Goal: Task Accomplishment & Management: Complete application form

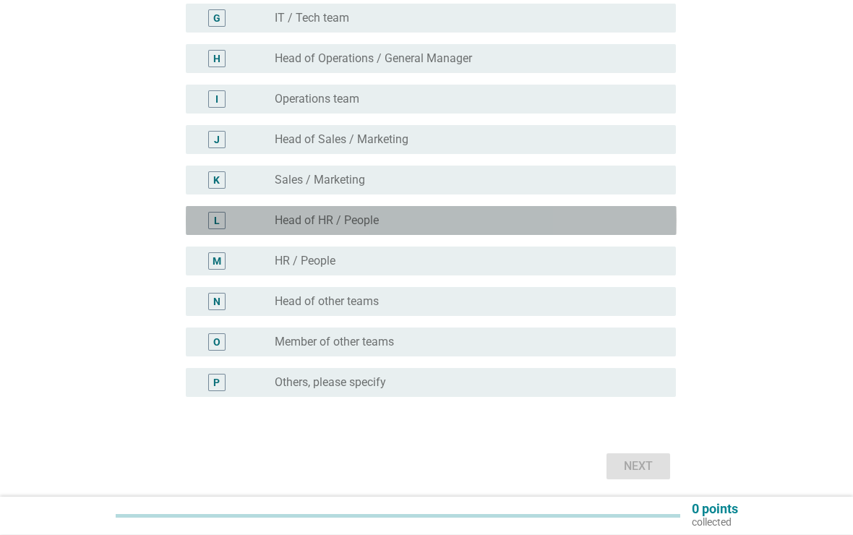
scroll to position [417, 0]
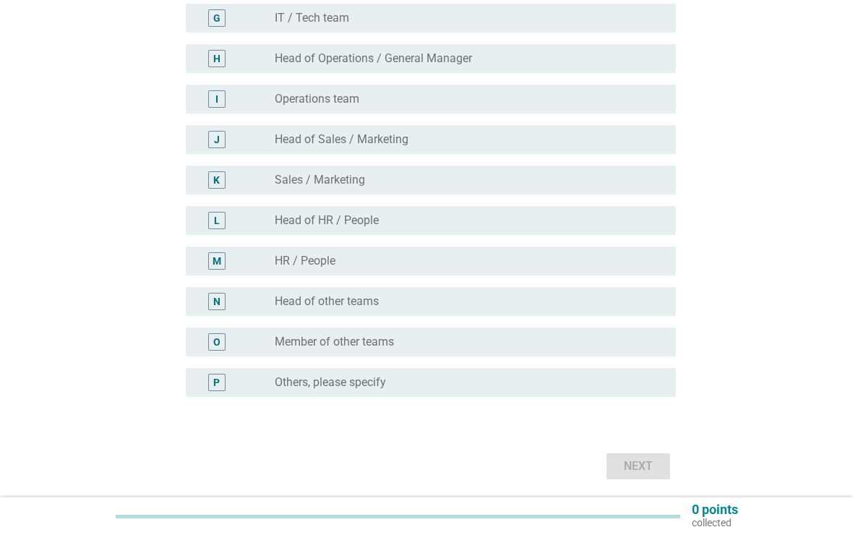
click at [467, 180] on div "radio_button_unchecked Sales / Marketing" at bounding box center [464, 180] width 378 height 14
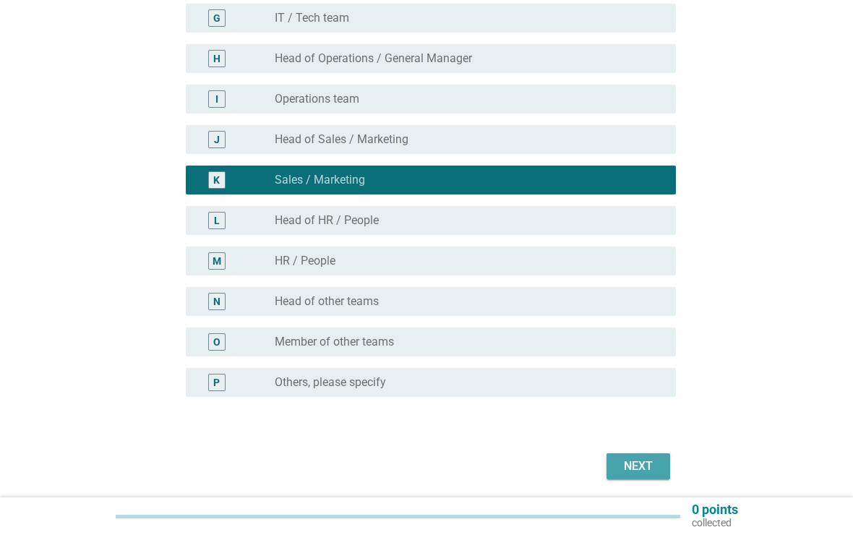
click at [663, 474] on button "Next" at bounding box center [638, 466] width 64 height 26
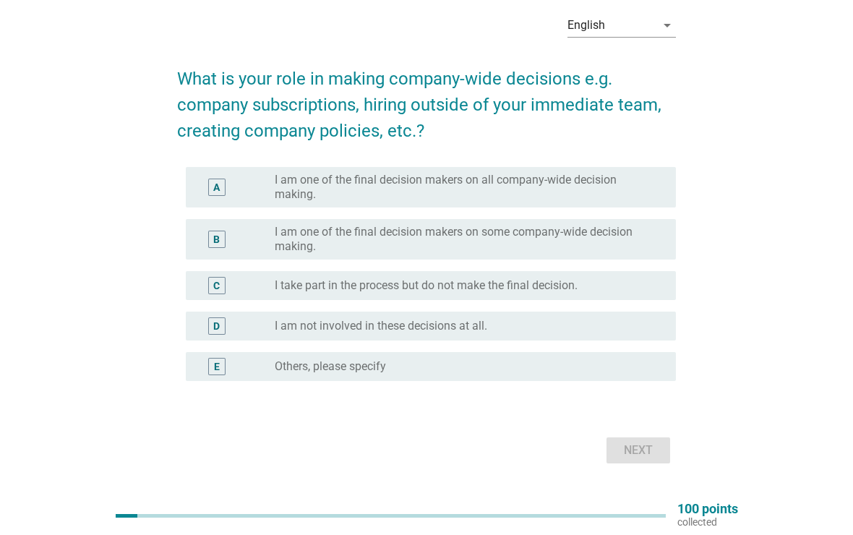
scroll to position [63, 0]
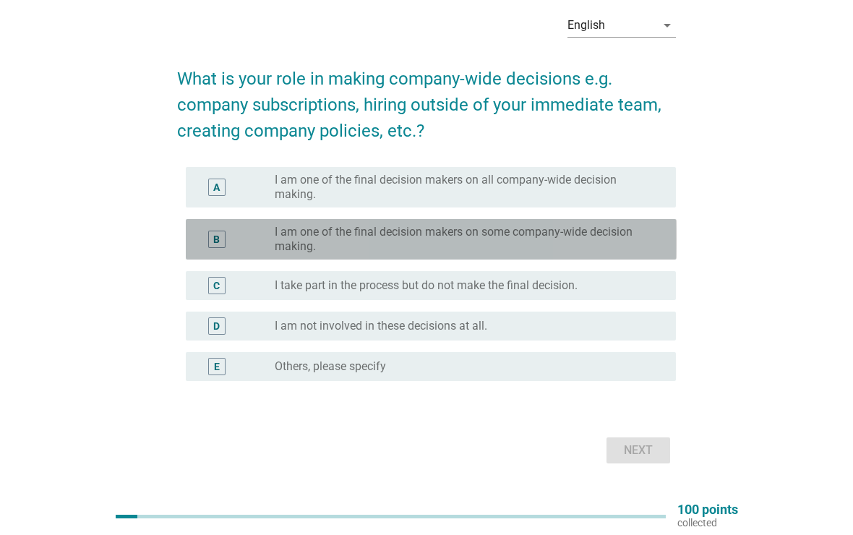
click at [566, 228] on label "I am one of the final decision makers on some company-wide decision making." at bounding box center [464, 239] width 378 height 29
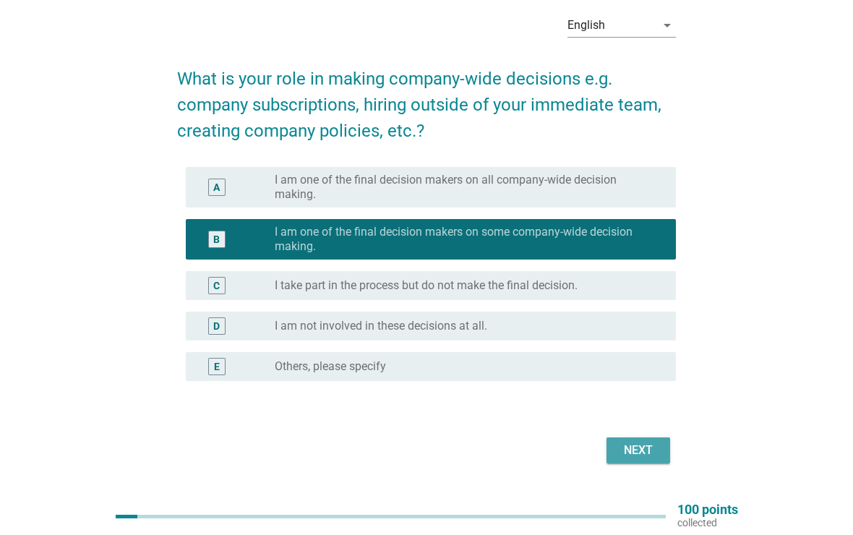
click at [628, 457] on div "Next" at bounding box center [638, 449] width 40 height 17
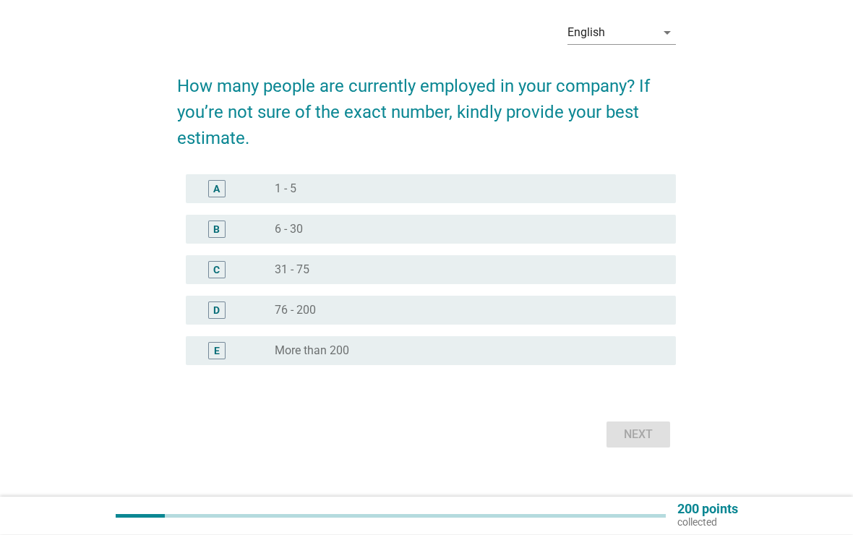
scroll to position [56, 0]
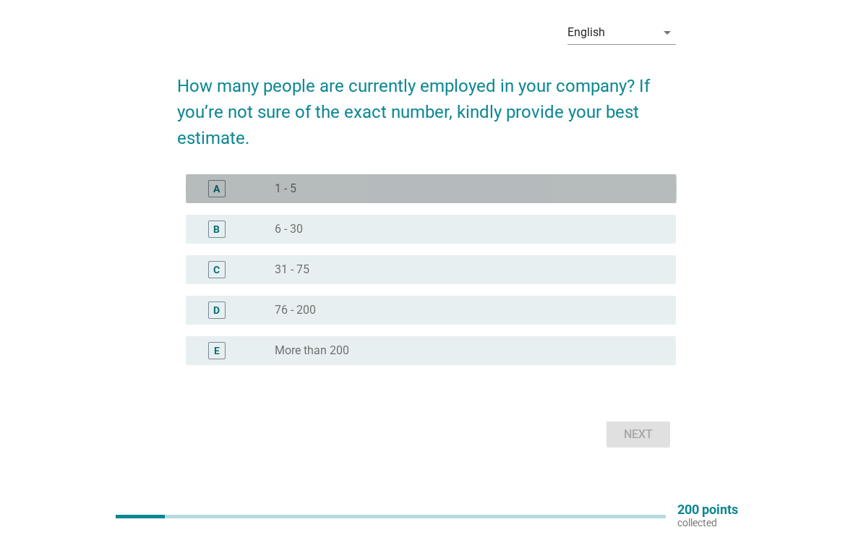
click at [569, 184] on div "radio_button_unchecked 1 - 5" at bounding box center [464, 188] width 378 height 14
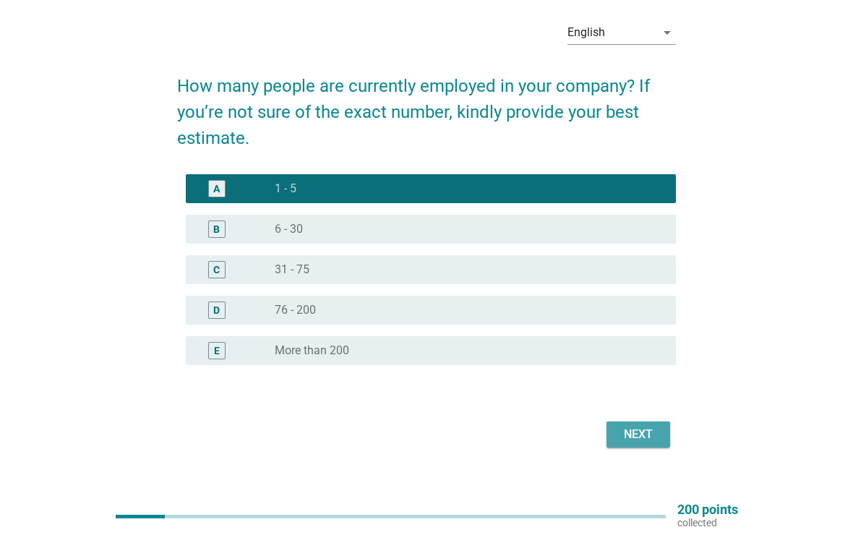
click at [655, 436] on div "Next" at bounding box center [638, 434] width 40 height 17
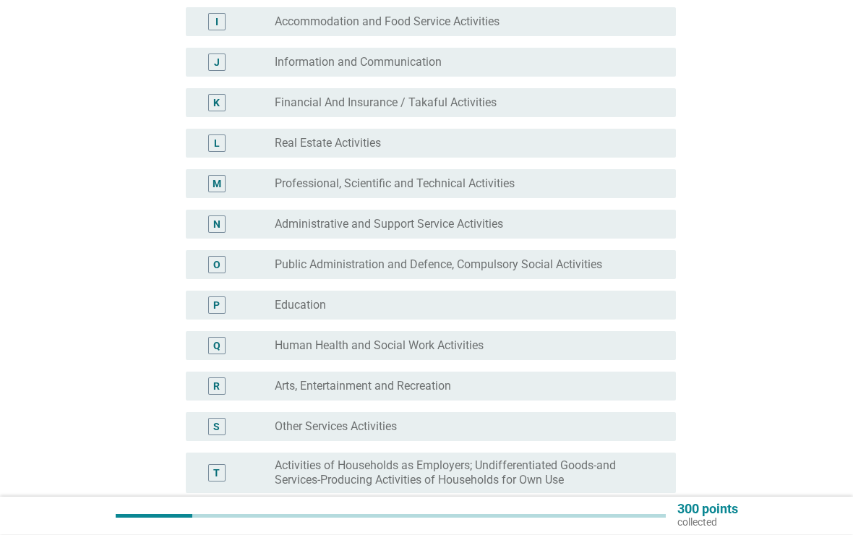
scroll to position [498, 0]
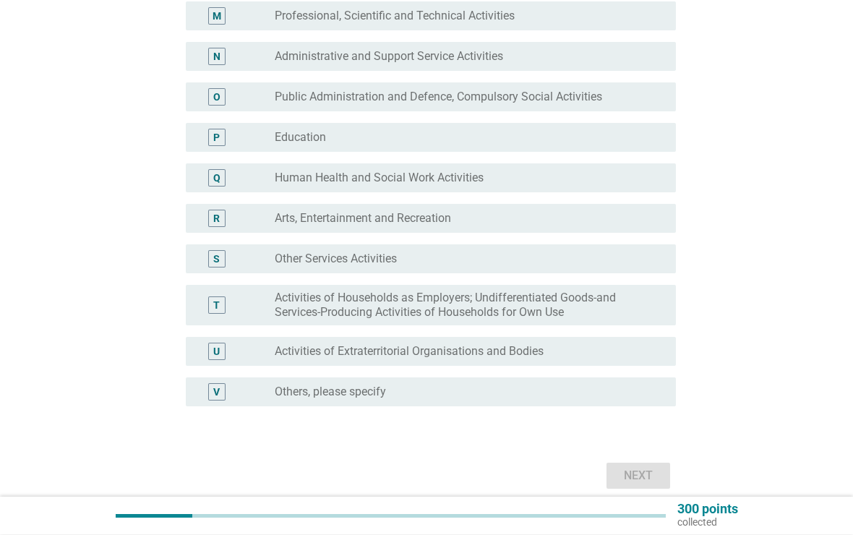
click at [534, 139] on div "radio_button_unchecked Education" at bounding box center [464, 138] width 378 height 14
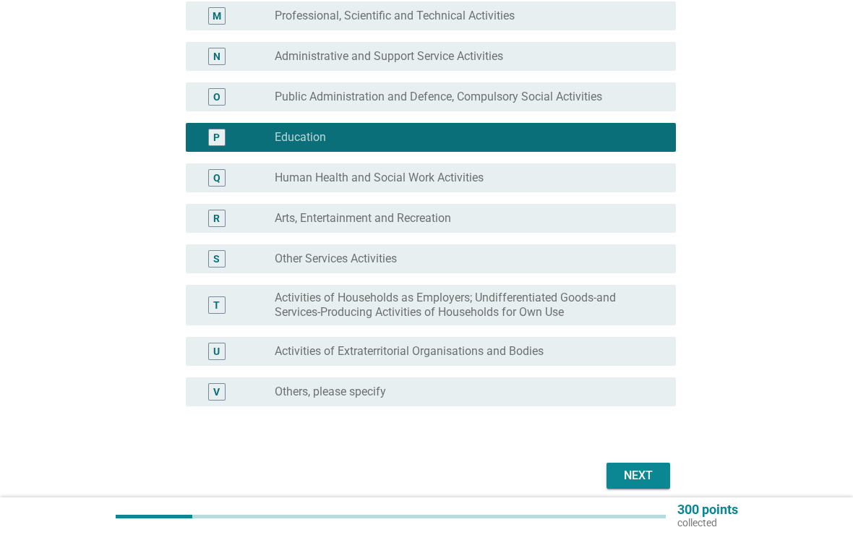
click at [641, 470] on div "Next" at bounding box center [638, 475] width 40 height 17
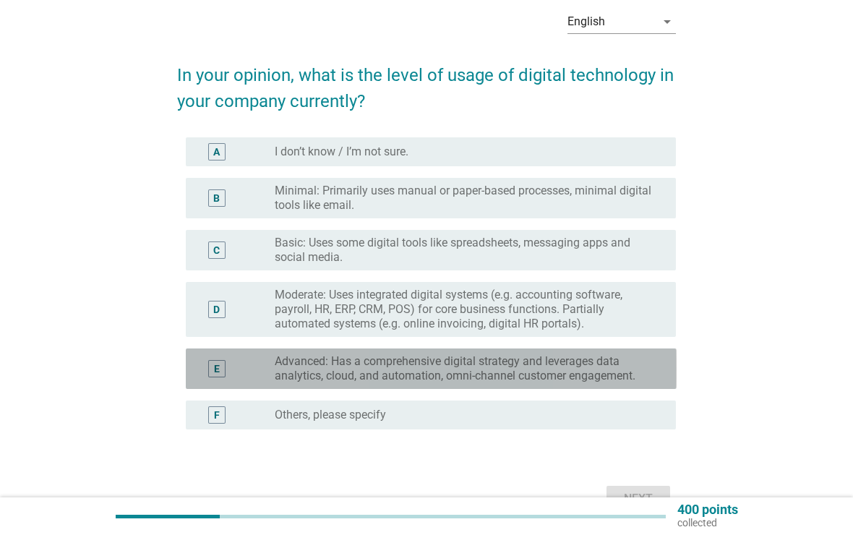
scroll to position [66, 0]
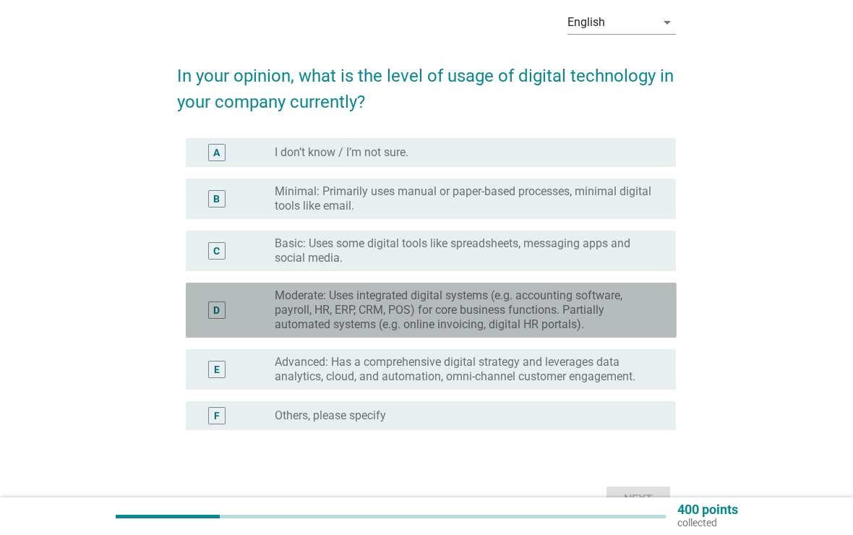
click at [527, 311] on label "Moderate: Uses integrated digital systems (e.g. accounting software, payroll, H…" at bounding box center [464, 309] width 378 height 43
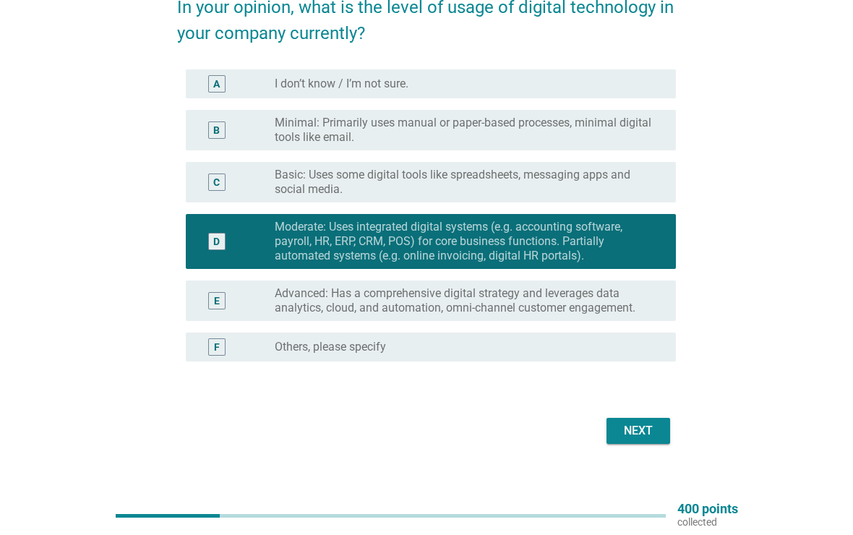
scroll to position [134, 0]
click at [653, 441] on button "Next" at bounding box center [638, 431] width 64 height 26
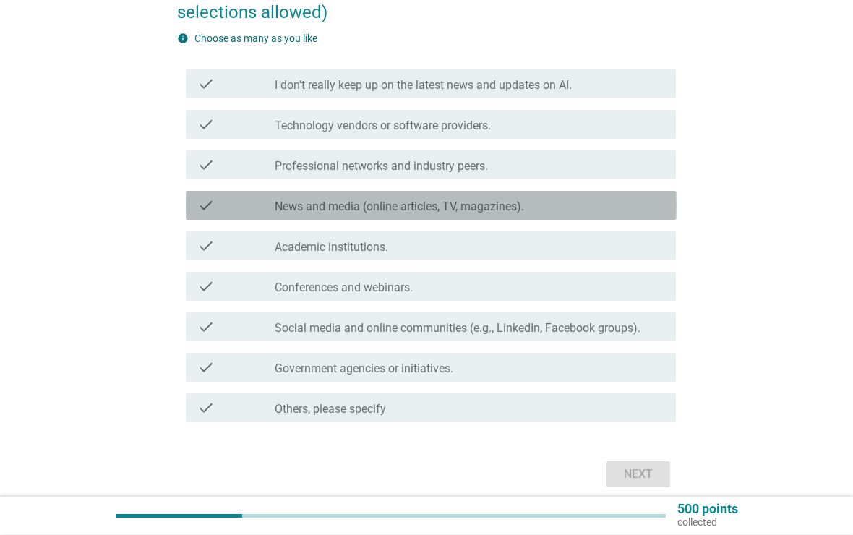
scroll to position [156, 0]
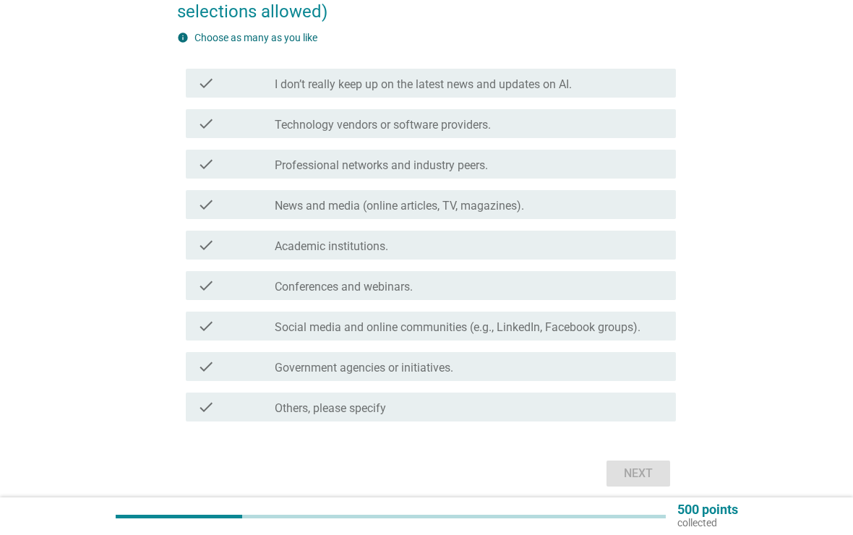
click at [545, 329] on label "Social media and online communities (e.g., LinkedIn, Facebook groups)." at bounding box center [458, 327] width 366 height 14
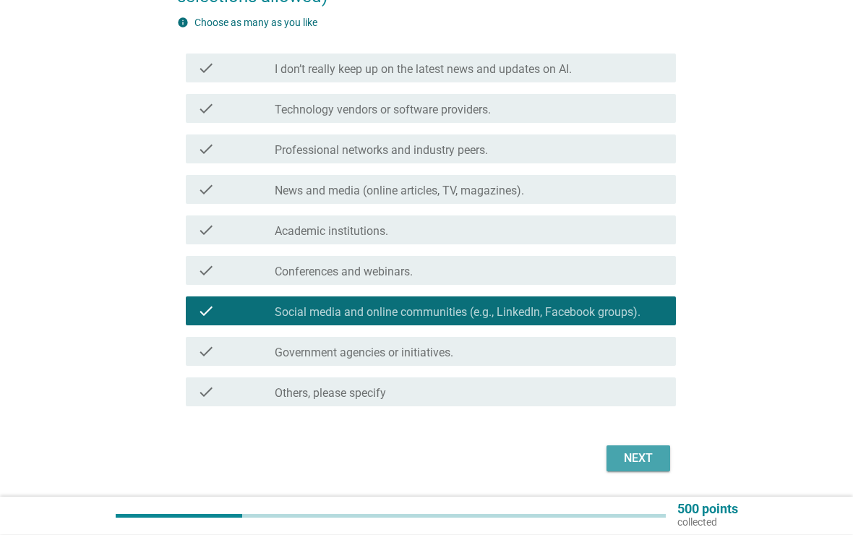
scroll to position [215, 0]
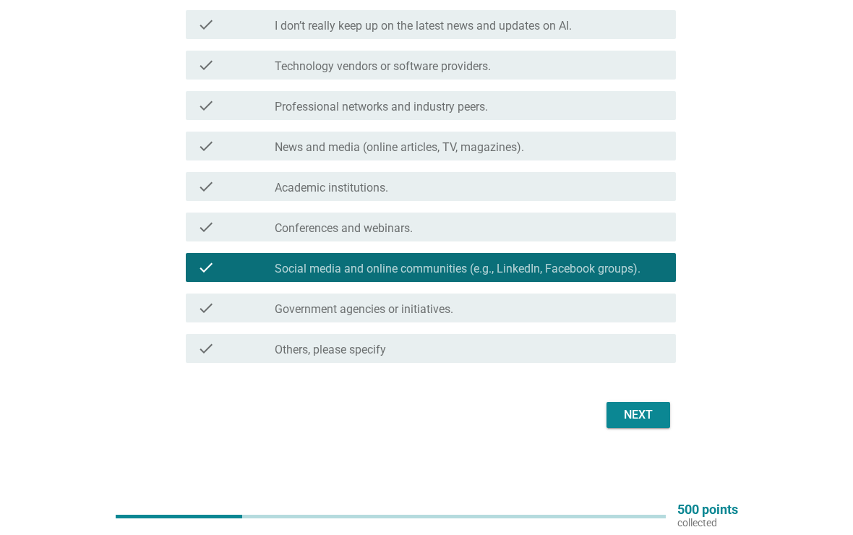
click at [556, 238] on div "check check_box_outline_blank Conferences and webinars." at bounding box center [431, 226] width 491 height 29
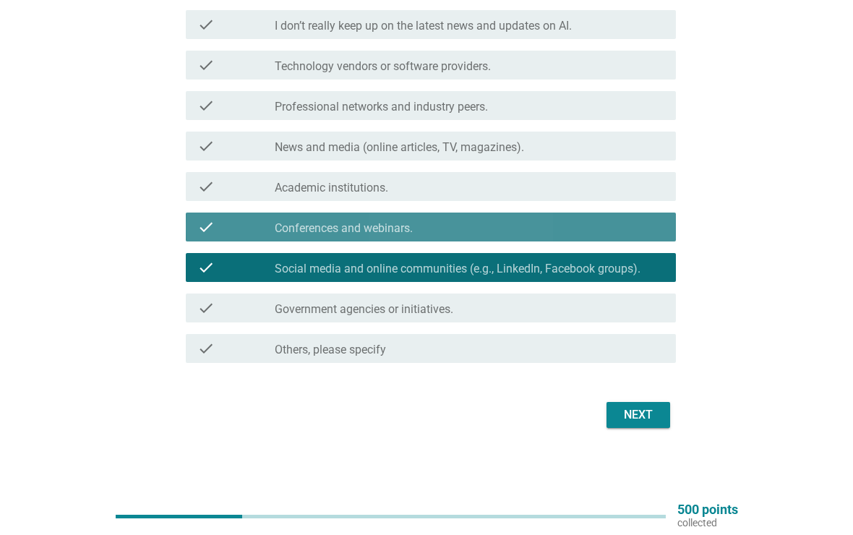
click at [572, 231] on div "check_box_outline_blank Conferences and webinars." at bounding box center [469, 226] width 389 height 17
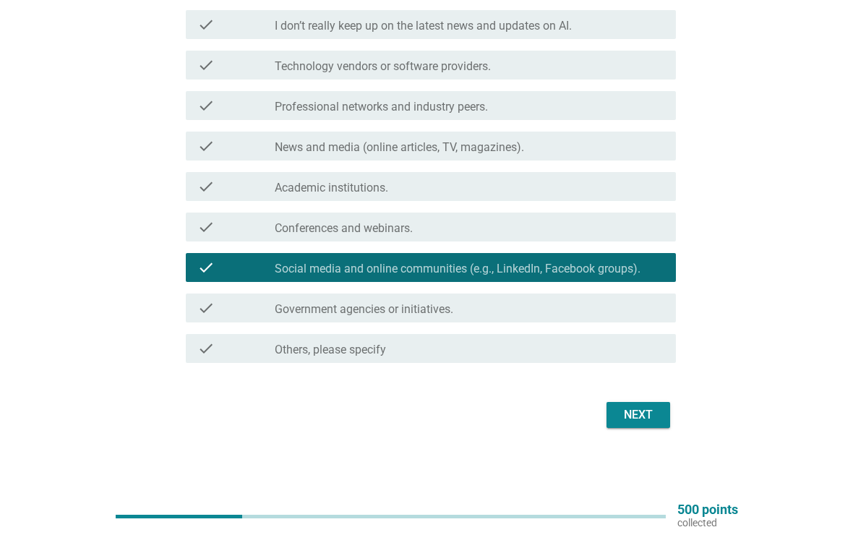
click at [583, 158] on div "check check_box_outline_blank News and media (online articles, TV, magazines)." at bounding box center [431, 145] width 491 height 29
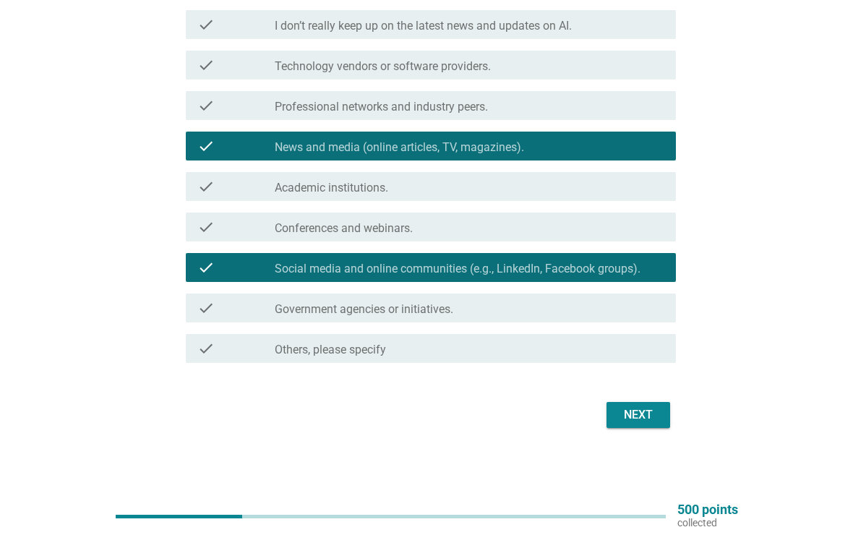
click at [644, 427] on button "Next" at bounding box center [638, 415] width 64 height 26
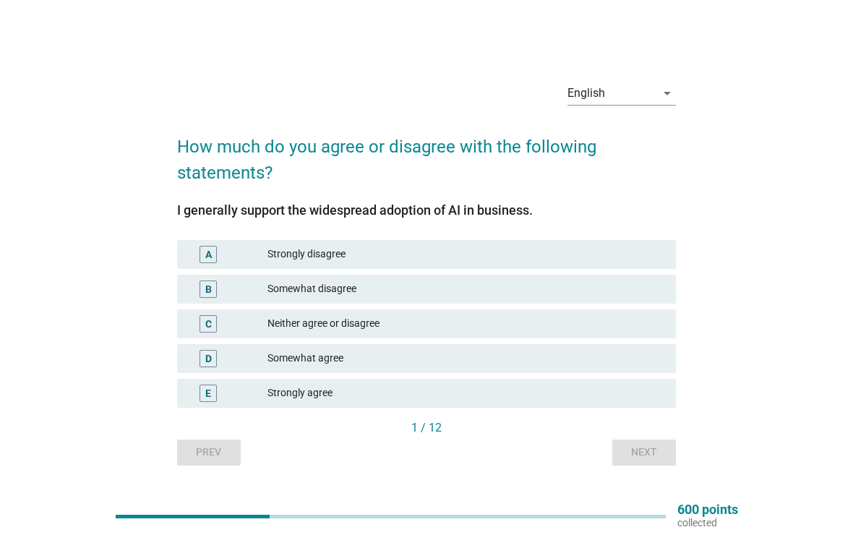
scroll to position [38, 0]
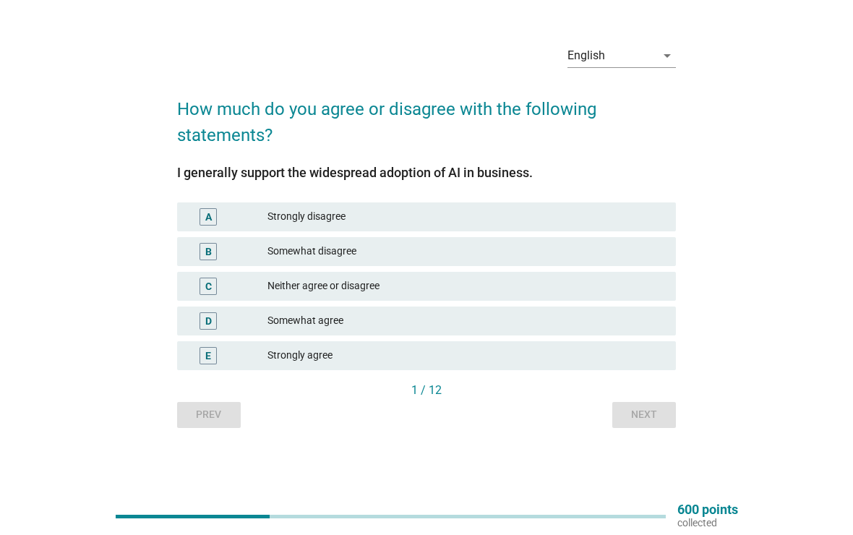
click at [466, 326] on div "Somewhat agree" at bounding box center [465, 320] width 397 height 17
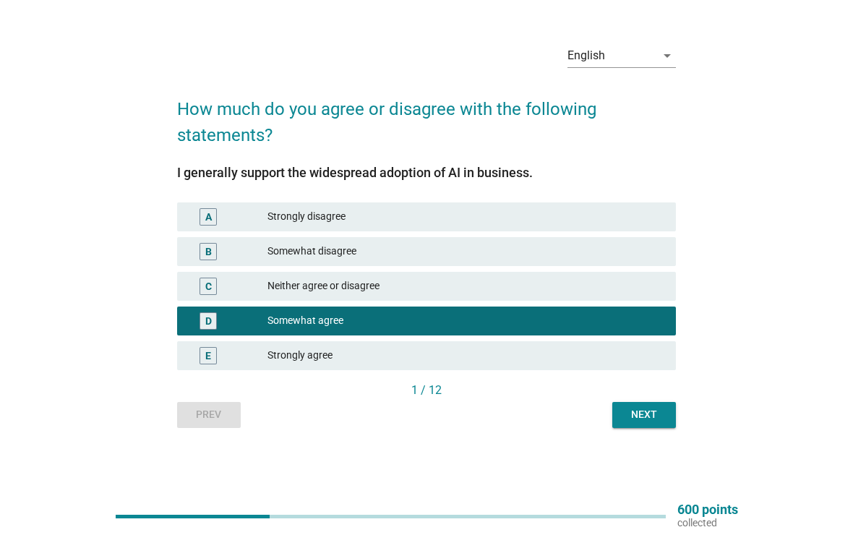
click at [653, 435] on div "English arrow_drop_down How much do you agree or disagree with the following st…" at bounding box center [426, 230] width 522 height 418
click at [641, 406] on button "Next" at bounding box center [644, 415] width 64 height 26
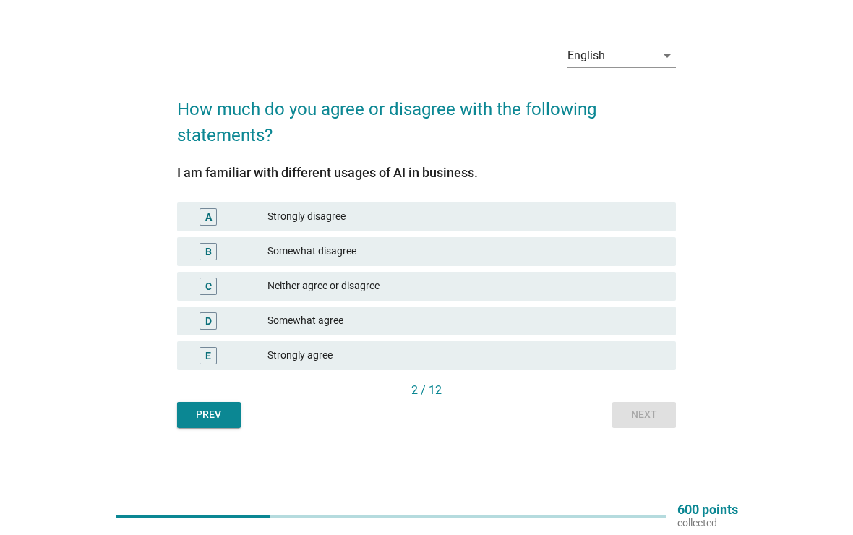
click at [426, 360] on div "Strongly agree" at bounding box center [465, 355] width 397 height 17
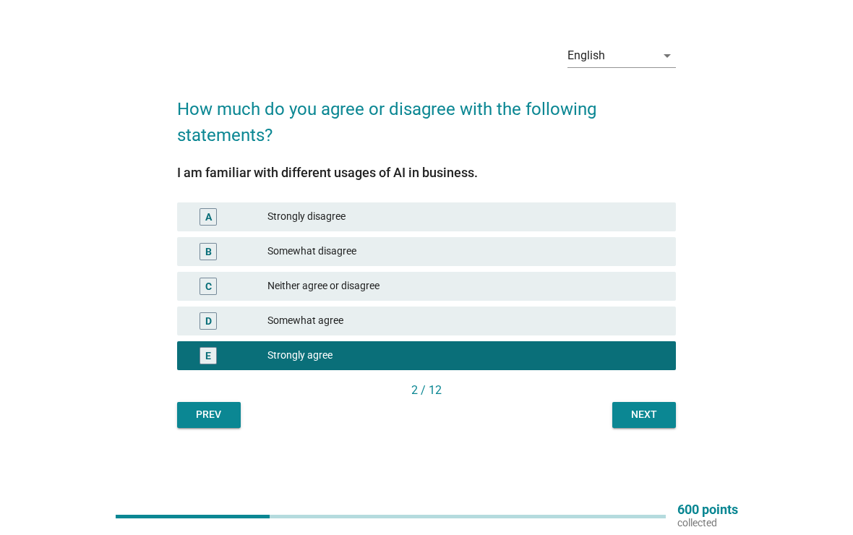
scroll to position [36, 0]
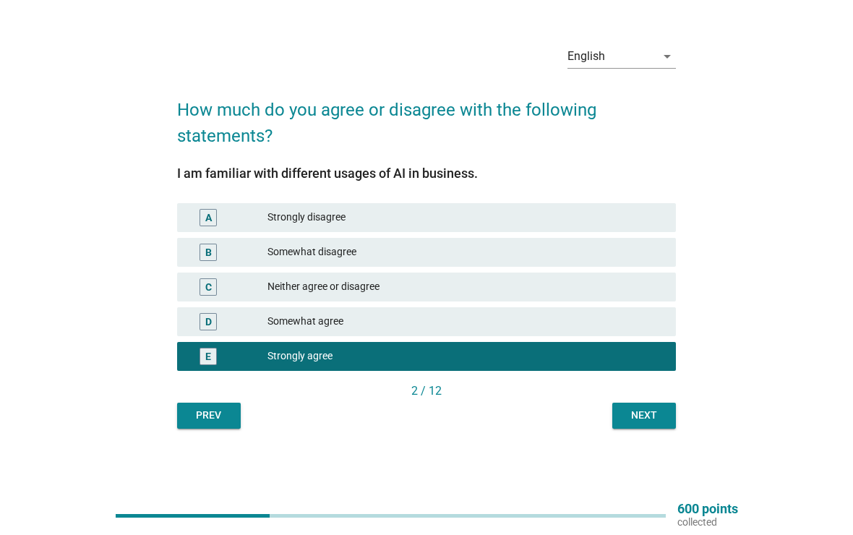
click at [652, 421] on div "Next" at bounding box center [644, 415] width 40 height 15
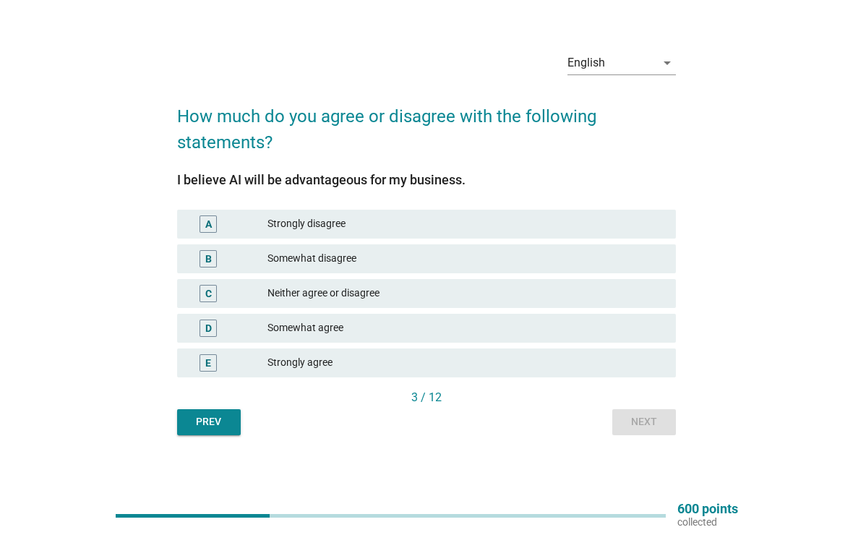
scroll to position [38, 0]
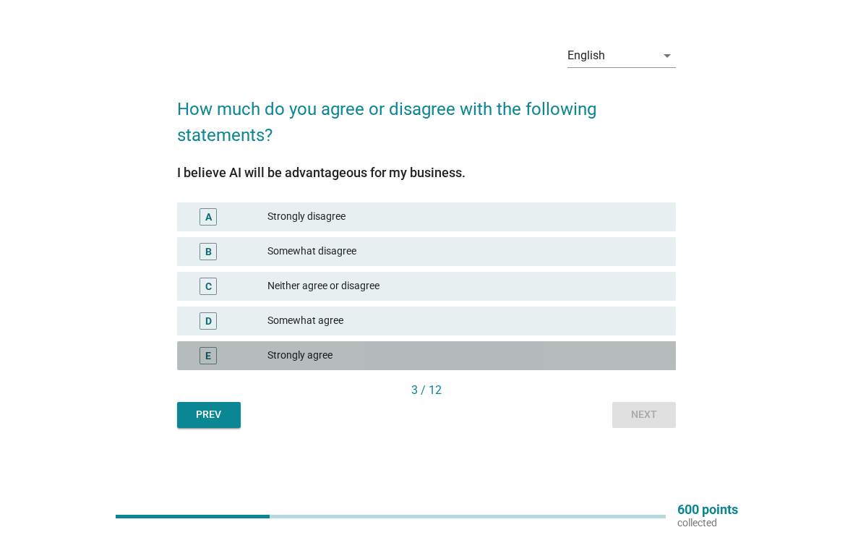
click at [526, 361] on div "Strongly agree" at bounding box center [465, 355] width 397 height 17
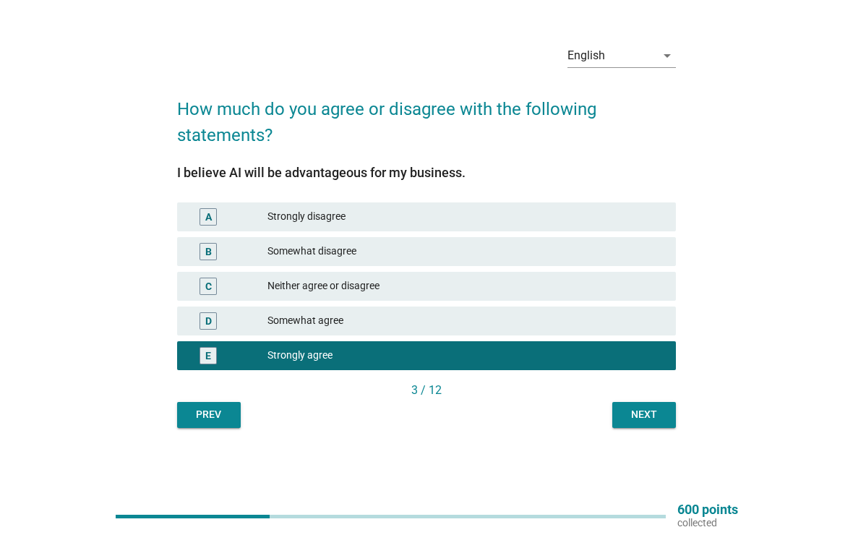
click at [651, 413] on div "Next" at bounding box center [644, 414] width 40 height 15
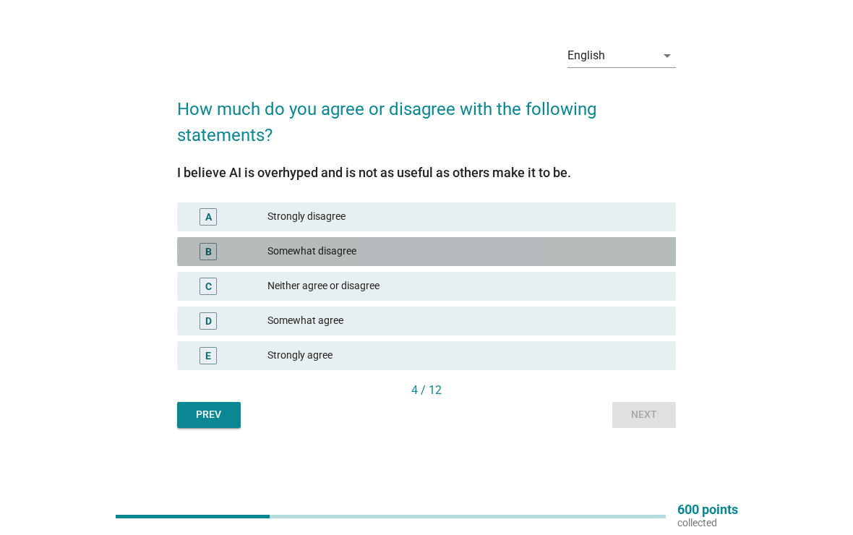
click at [548, 245] on div "Somewhat disagree" at bounding box center [465, 251] width 397 height 17
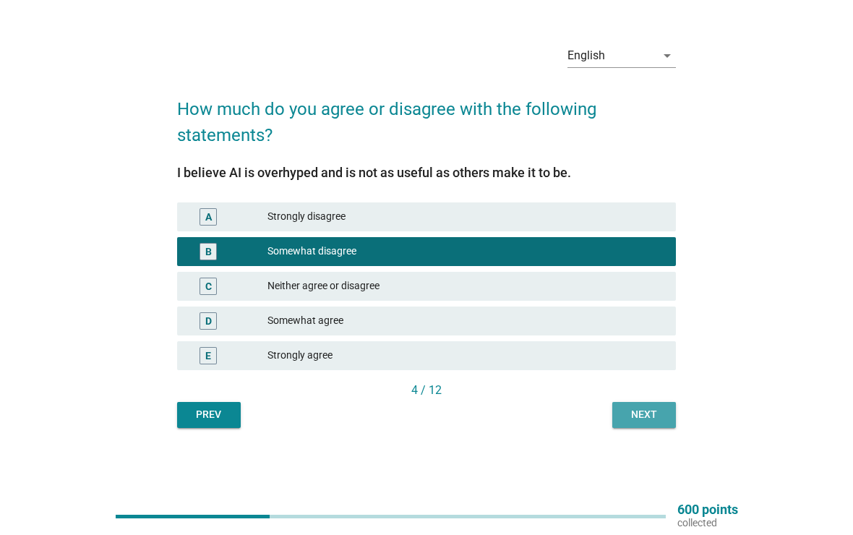
click at [661, 421] on div "Next" at bounding box center [644, 414] width 40 height 15
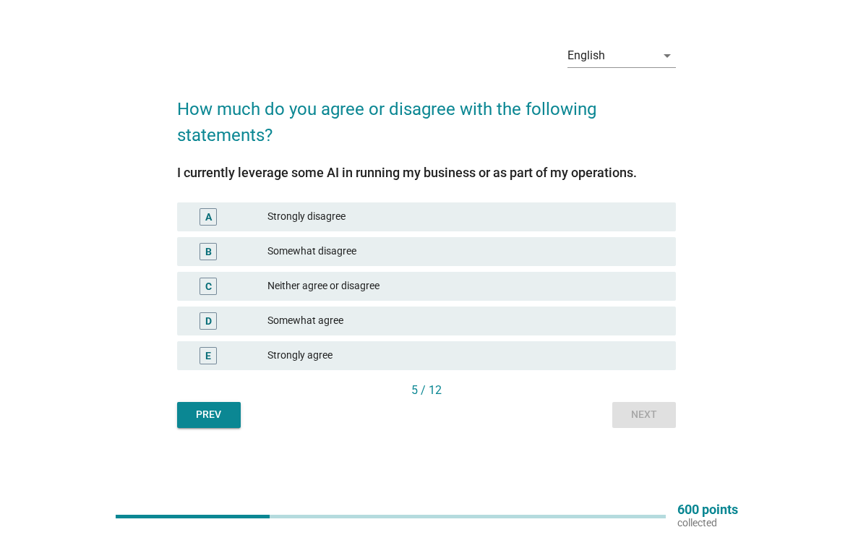
click at [496, 327] on div "Somewhat agree" at bounding box center [465, 320] width 397 height 17
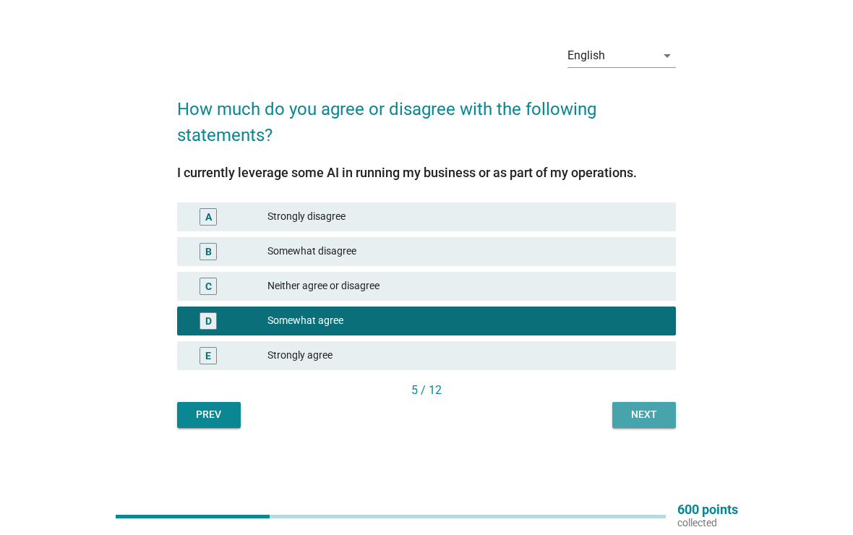
click at [636, 416] on div "Next" at bounding box center [644, 414] width 40 height 15
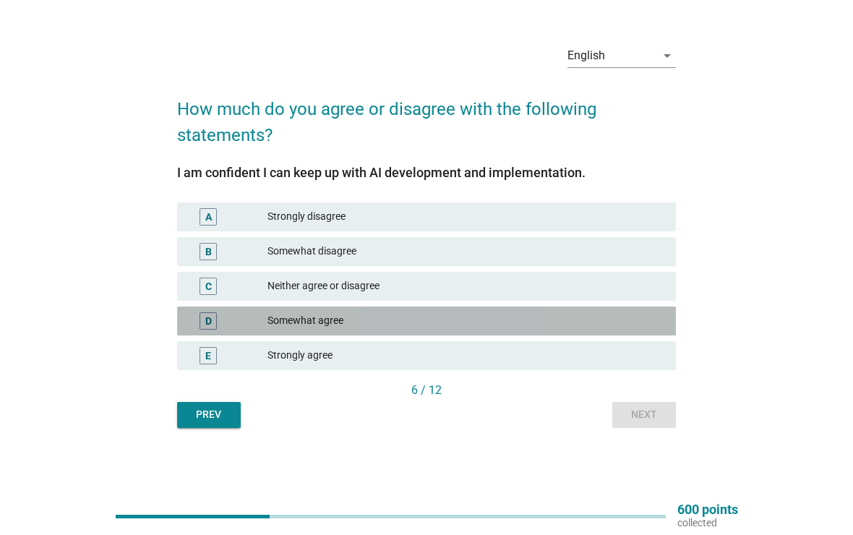
click at [487, 325] on div "Somewhat agree" at bounding box center [465, 320] width 397 height 17
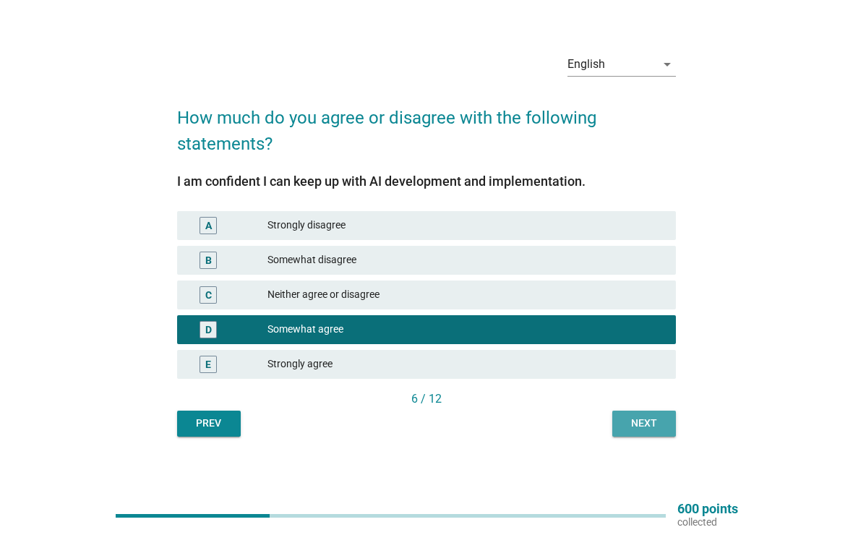
scroll to position [0, 0]
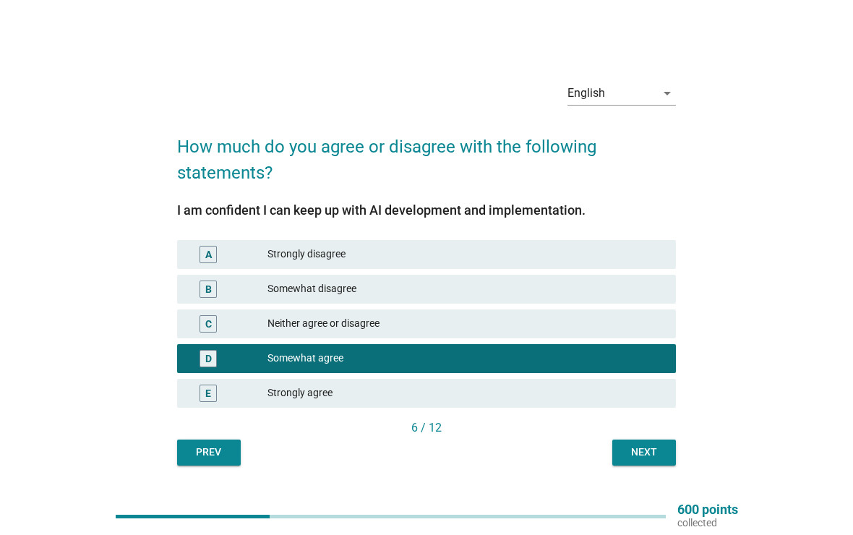
click at [650, 444] on div "Next" at bounding box center [644, 451] width 40 height 15
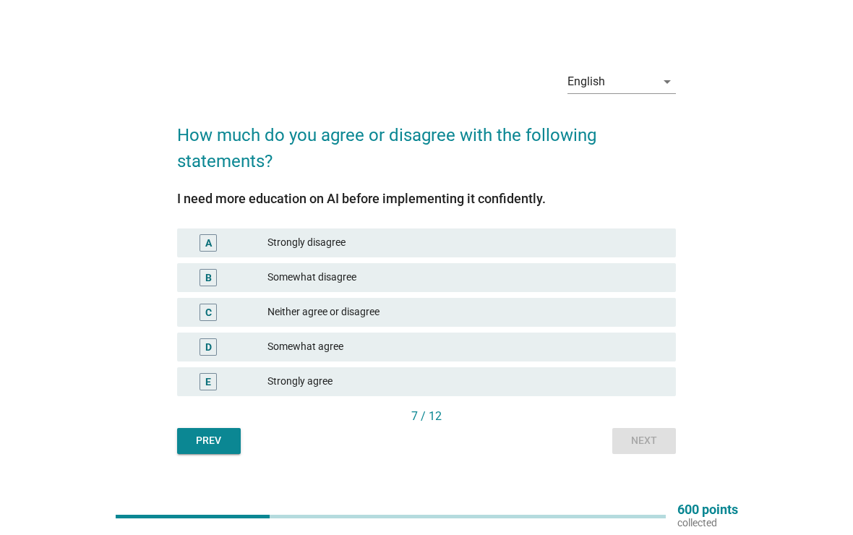
scroll to position [38, 0]
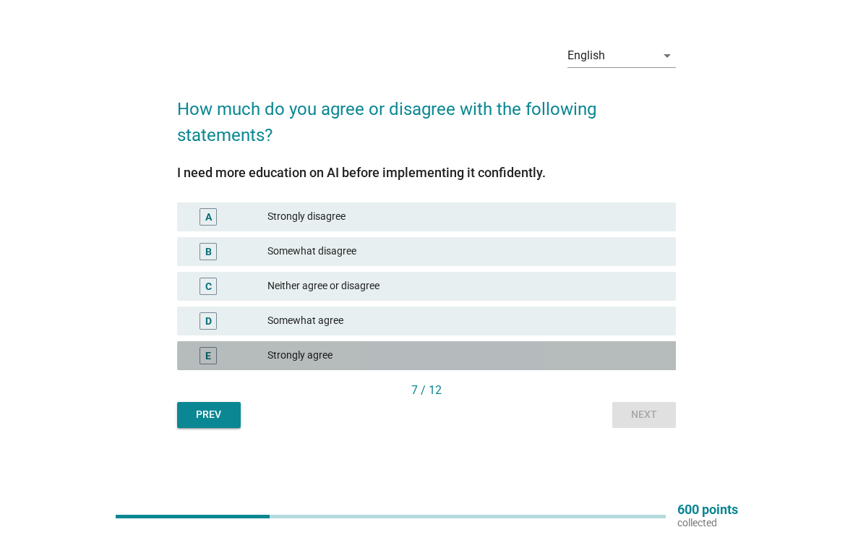
click at [467, 356] on div "Strongly agree" at bounding box center [465, 355] width 397 height 17
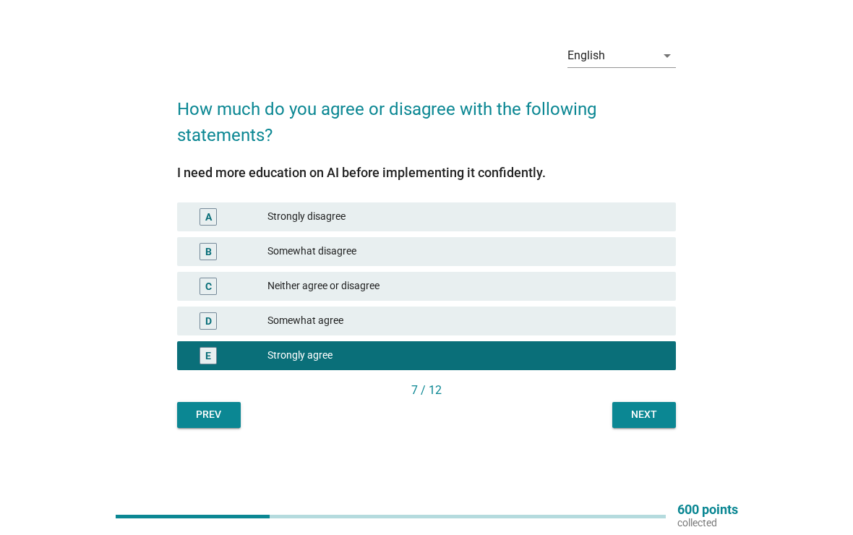
click at [640, 412] on div "Next" at bounding box center [644, 414] width 40 height 15
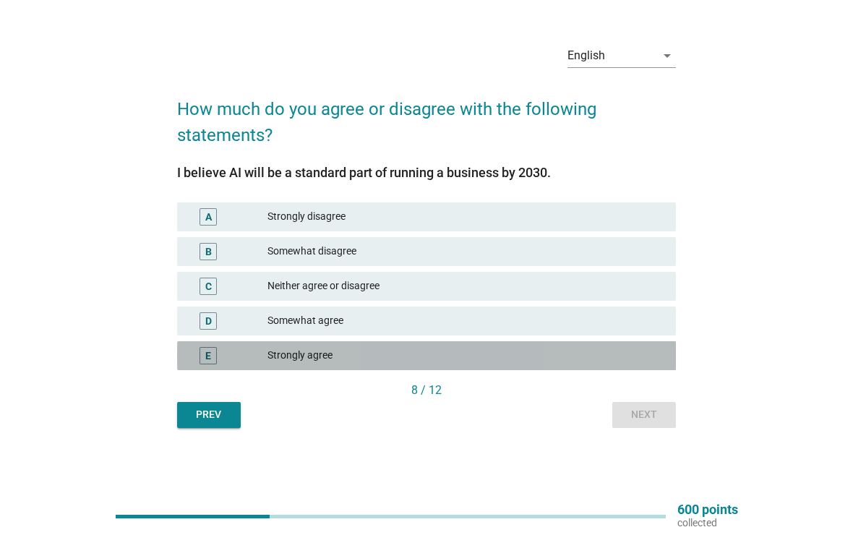
click at [521, 363] on div "Strongly agree" at bounding box center [465, 355] width 397 height 17
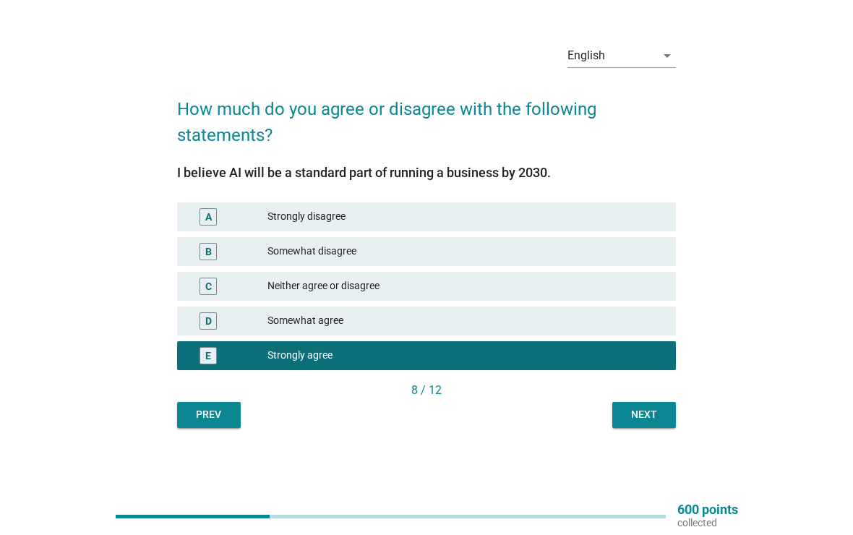
click at [648, 424] on button "Next" at bounding box center [644, 415] width 64 height 26
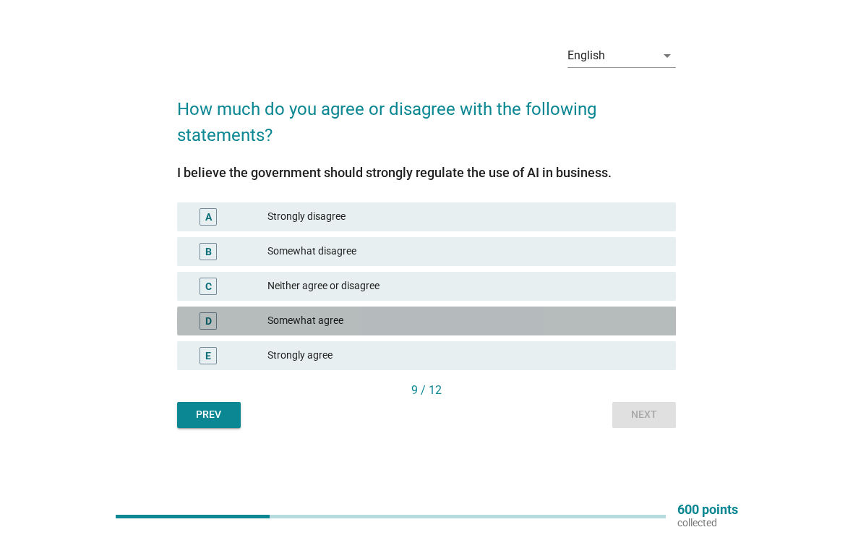
click at [512, 324] on div "Somewhat agree" at bounding box center [465, 320] width 397 height 17
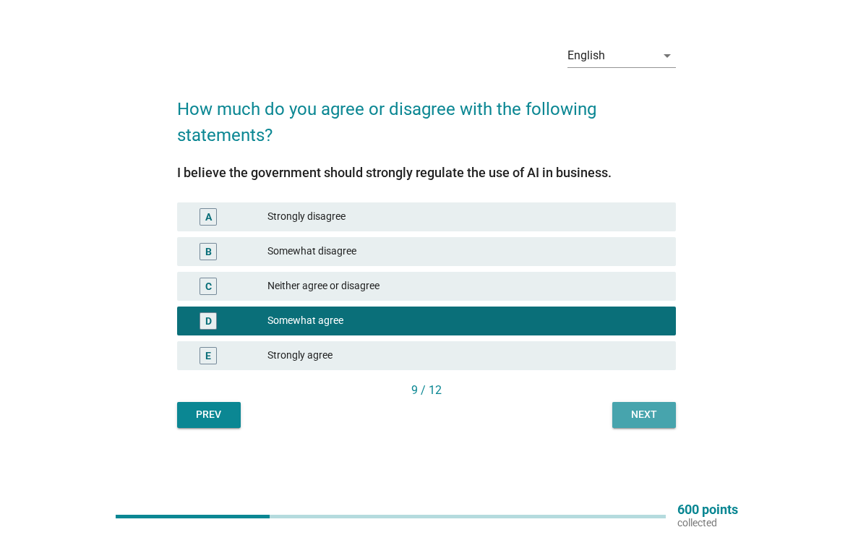
click at [673, 425] on button "Next" at bounding box center [644, 415] width 64 height 26
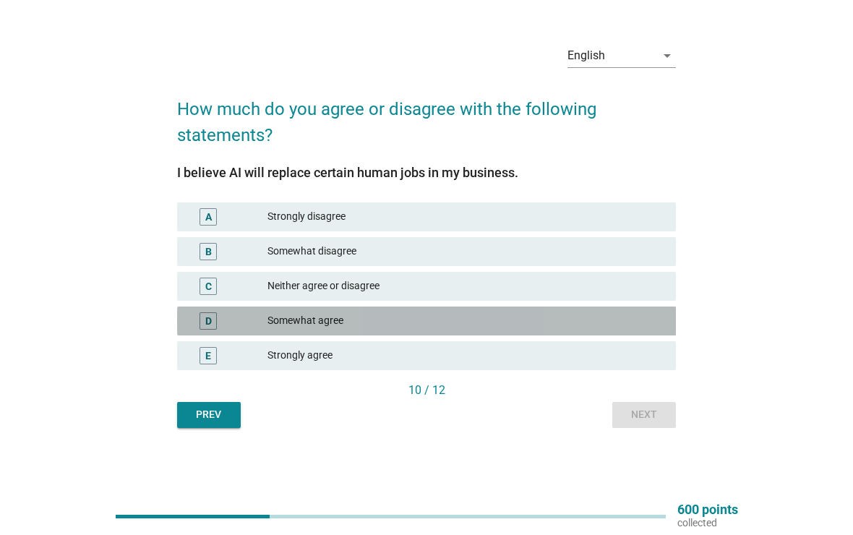
click at [517, 327] on div "Somewhat agree" at bounding box center [465, 320] width 397 height 17
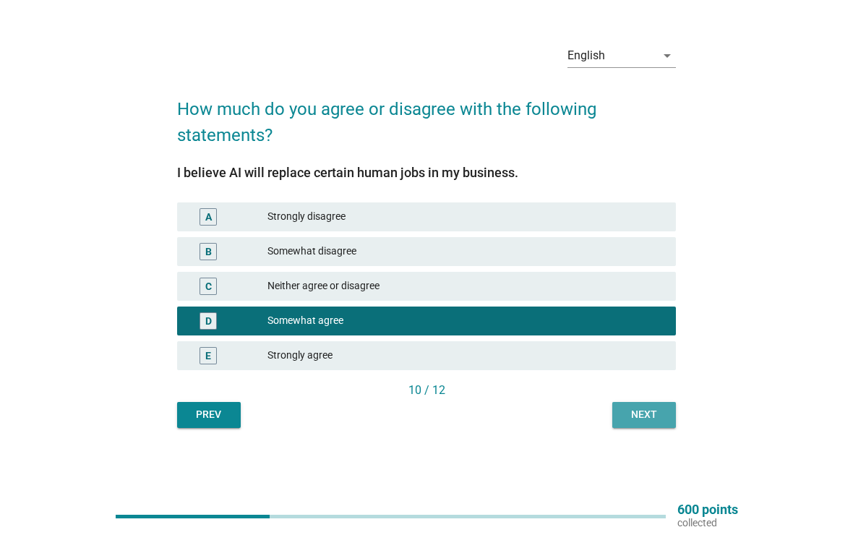
click at [619, 411] on button "Next" at bounding box center [644, 415] width 64 height 26
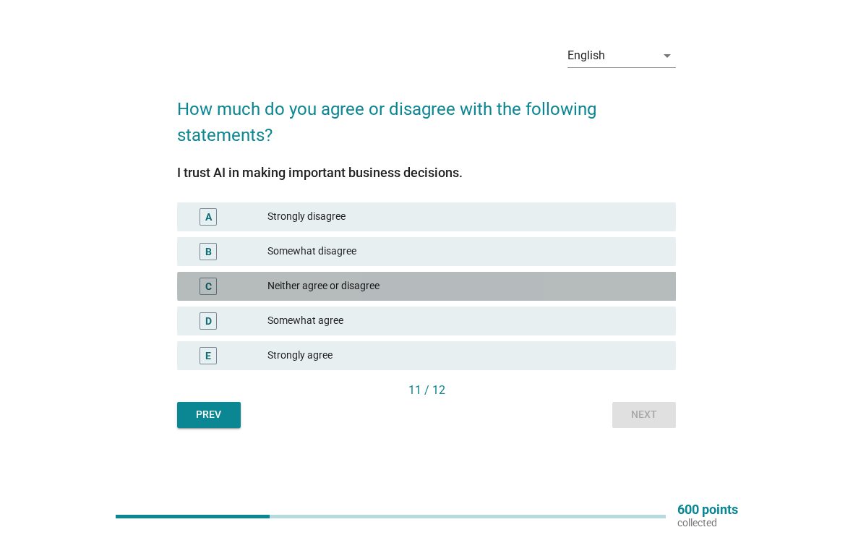
click at [501, 292] on div "Neither agree or disagree" at bounding box center [465, 285] width 397 height 17
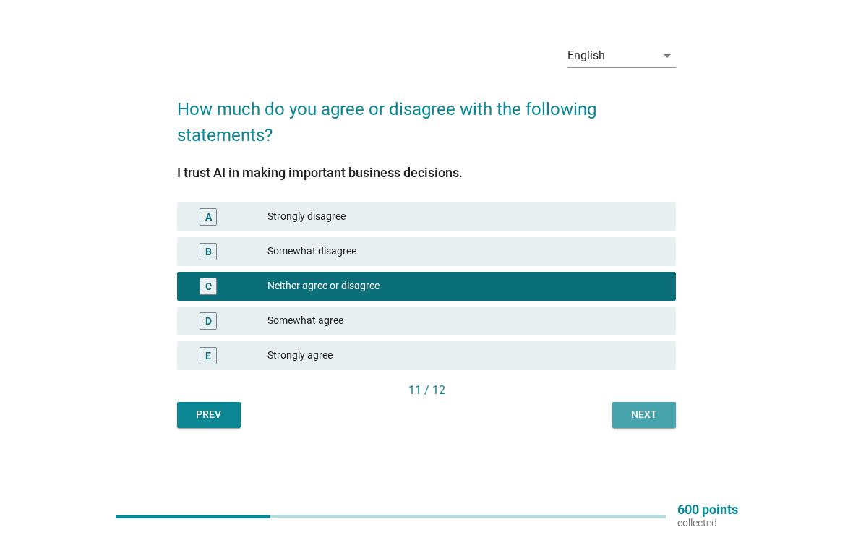
click at [657, 415] on div "Next" at bounding box center [644, 414] width 40 height 15
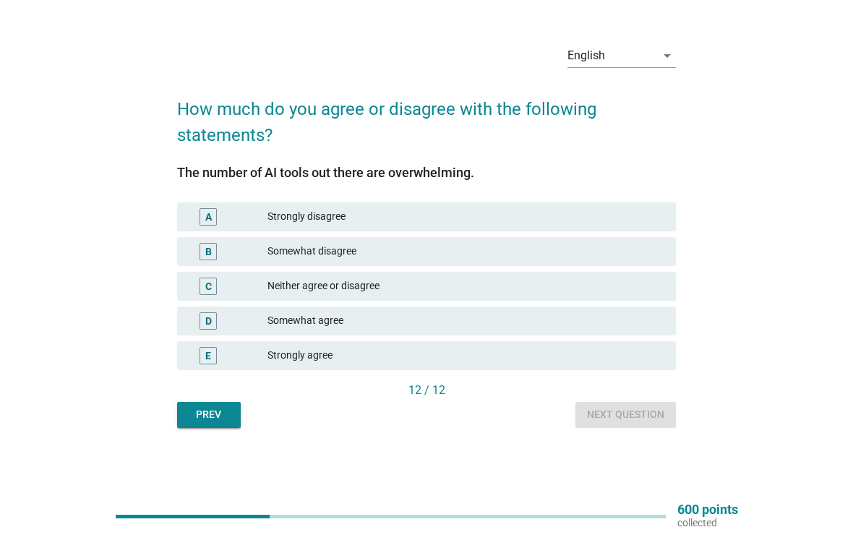
click at [491, 329] on div "Somewhat agree" at bounding box center [465, 320] width 397 height 17
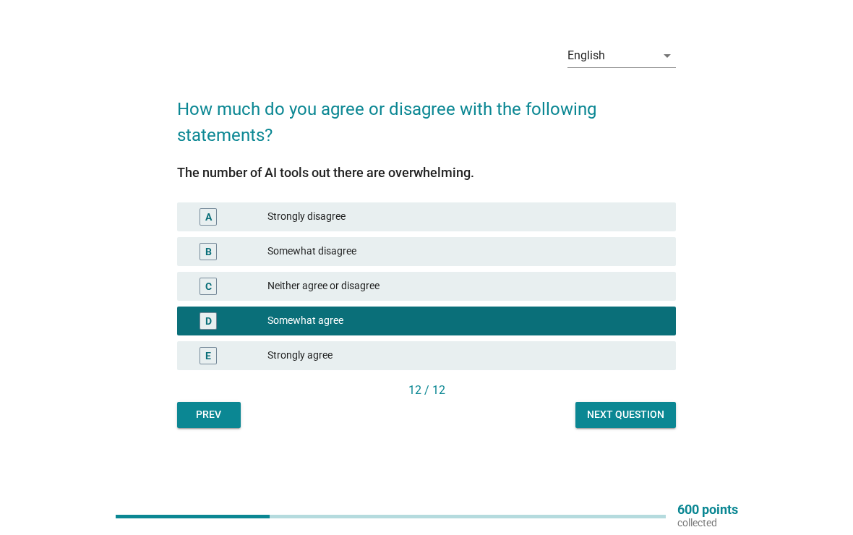
click at [622, 424] on button "Next question" at bounding box center [625, 415] width 100 height 26
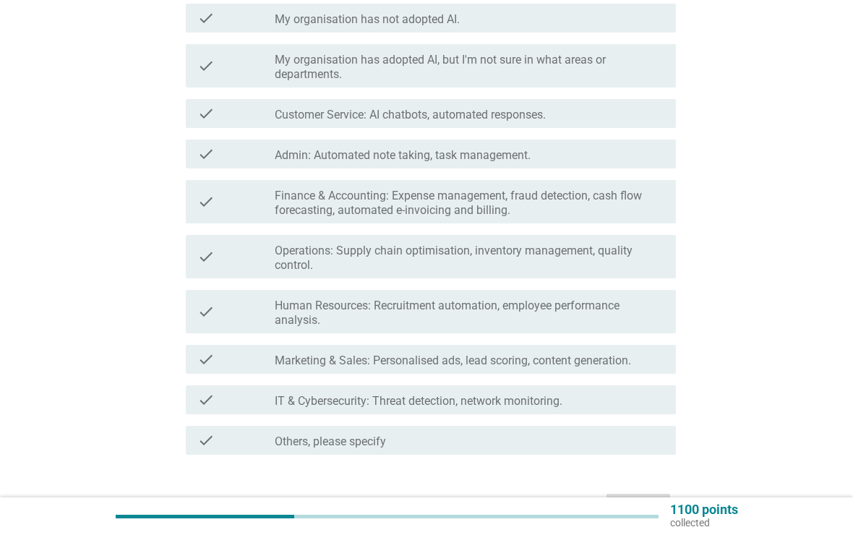
scroll to position [223, 0]
click at [551, 157] on div "check_box_outline_blank Admin: Automated note taking, task management." at bounding box center [469, 152] width 389 height 17
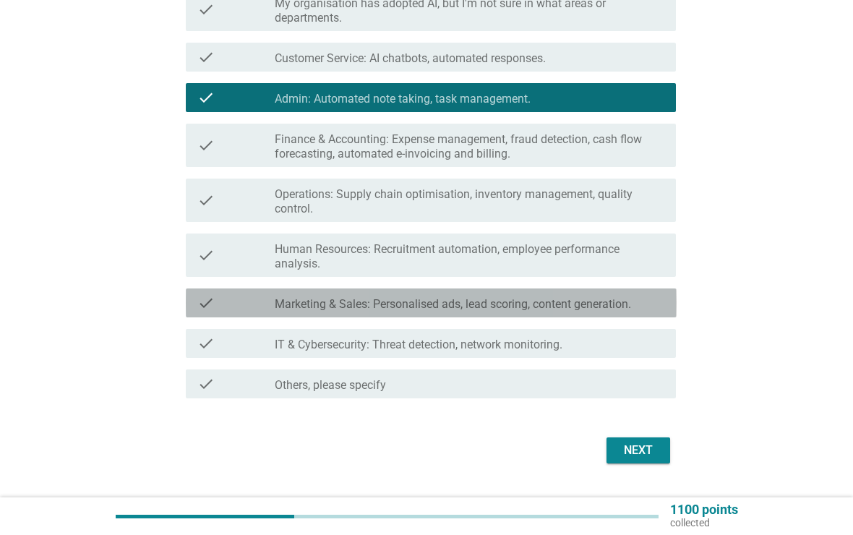
scroll to position [296, 0]
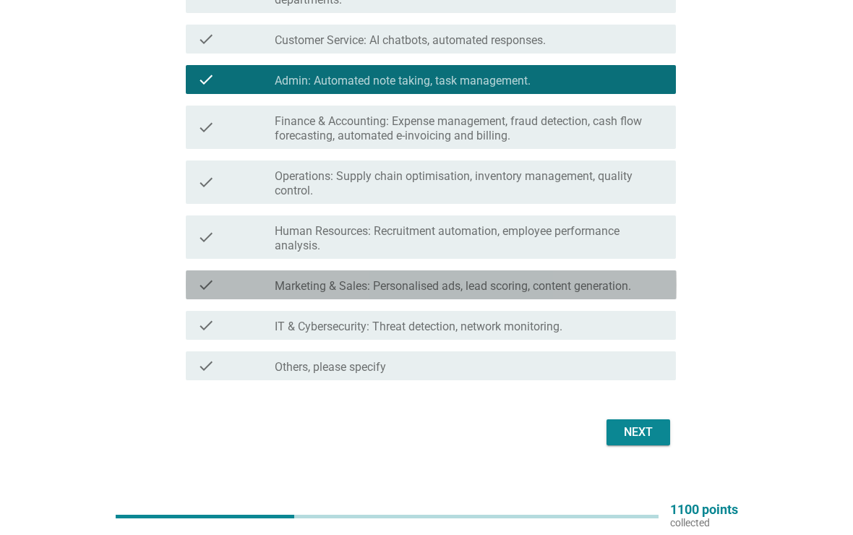
click at [528, 272] on div "check check_box_outline_blank Marketing & Sales: Personalised ads, lead scoring…" at bounding box center [431, 284] width 491 height 29
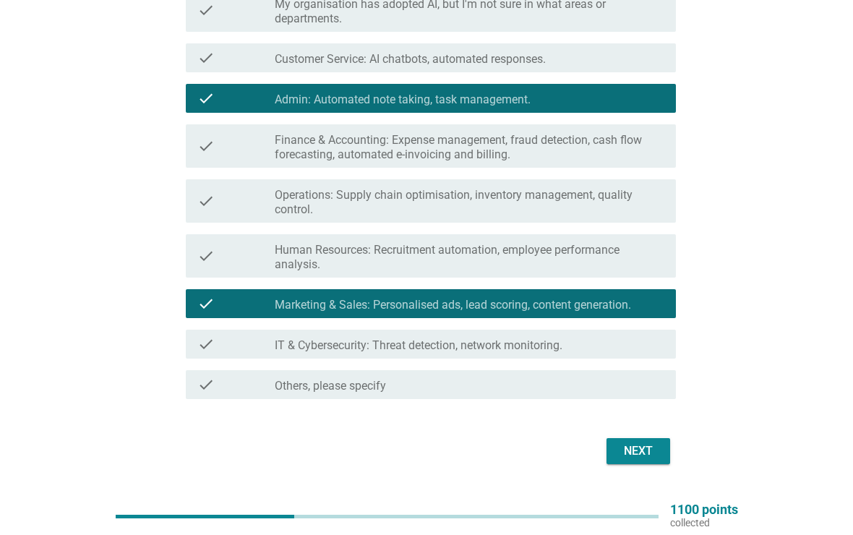
scroll to position [280, 0]
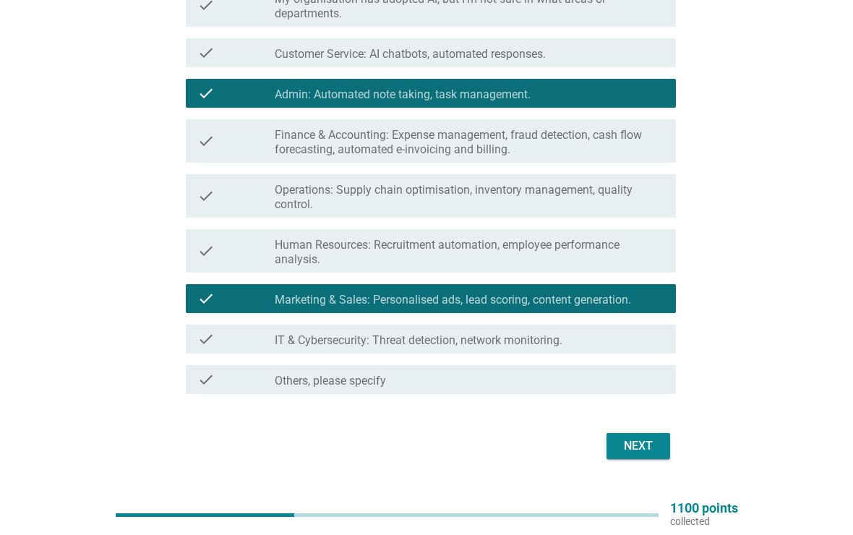
click at [628, 457] on button "Next" at bounding box center [638, 447] width 64 height 26
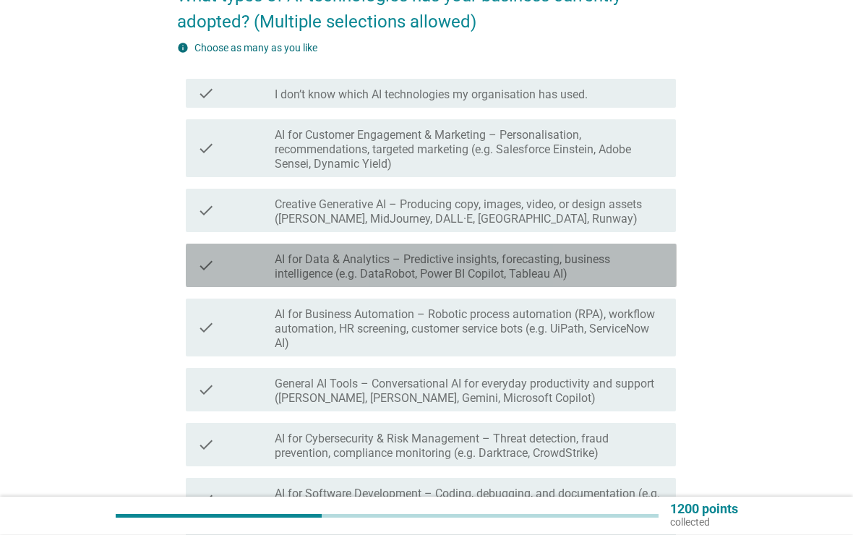
scroll to position [150, 0]
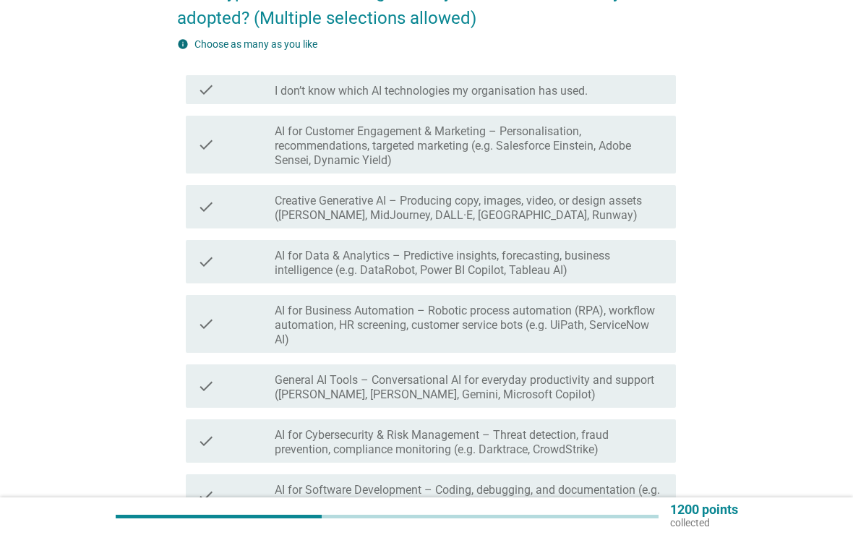
click at [540, 211] on label "Creative Generative AI – Producing copy, images, video, or design assets ([PERS…" at bounding box center [469, 208] width 389 height 29
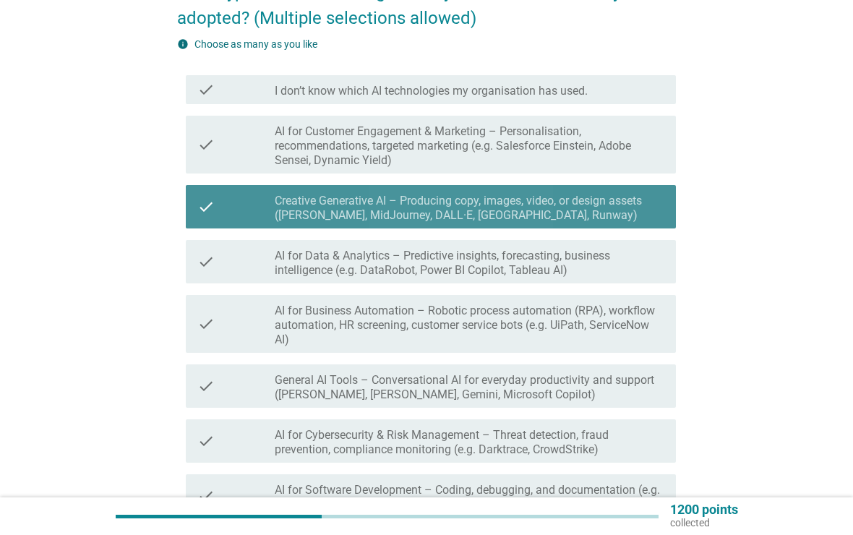
click at [556, 212] on label "Creative Generative AI – Producing copy, images, video, or design assets ([PERS…" at bounding box center [469, 208] width 389 height 29
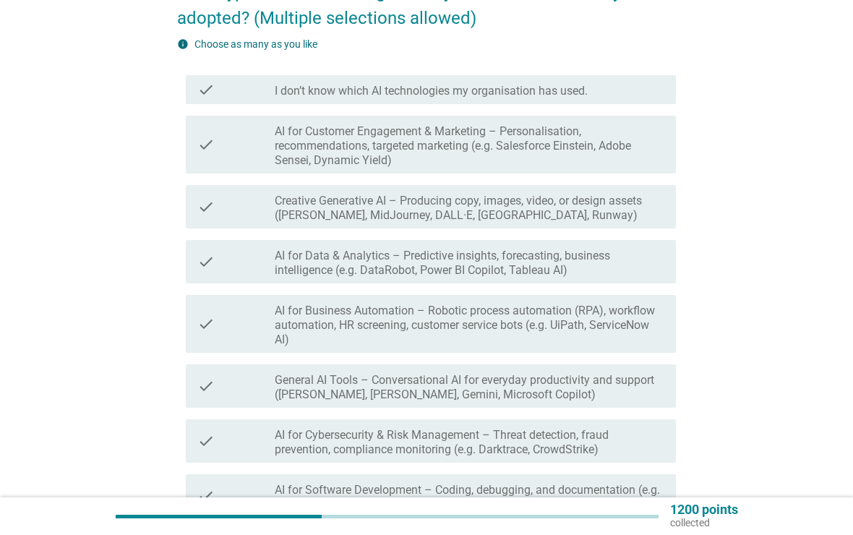
click at [554, 212] on label "Creative Generative AI – Producing copy, images, video, or design assets ([PERS…" at bounding box center [469, 208] width 389 height 29
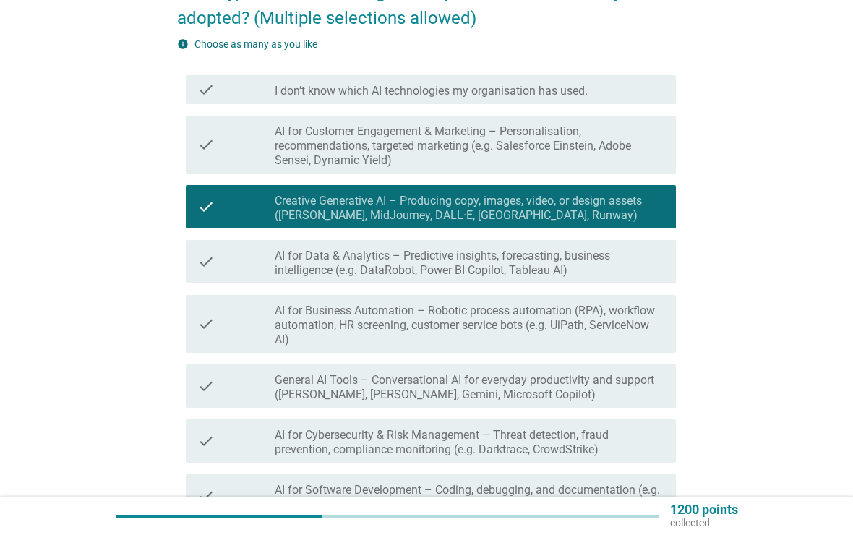
click at [550, 154] on label "AI for Customer Engagement & Marketing – Personalisation, recommendations, targ…" at bounding box center [469, 145] width 389 height 43
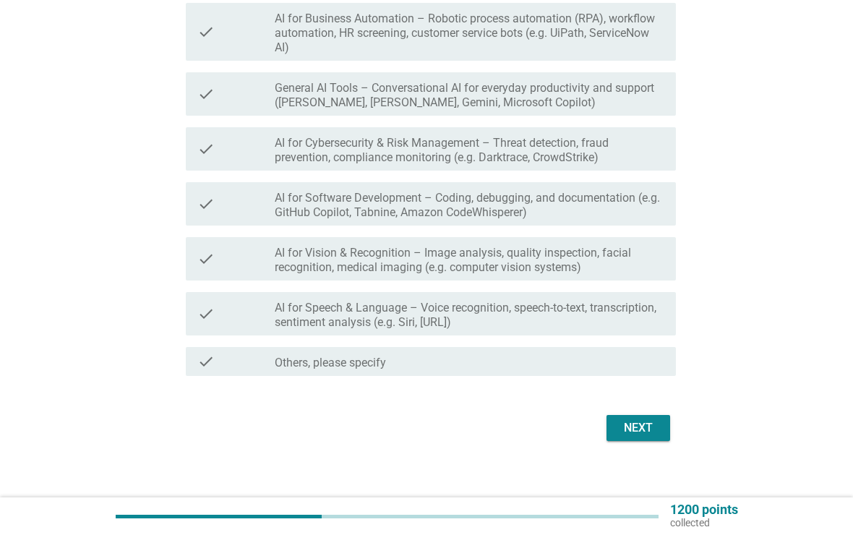
scroll to position [454, 0]
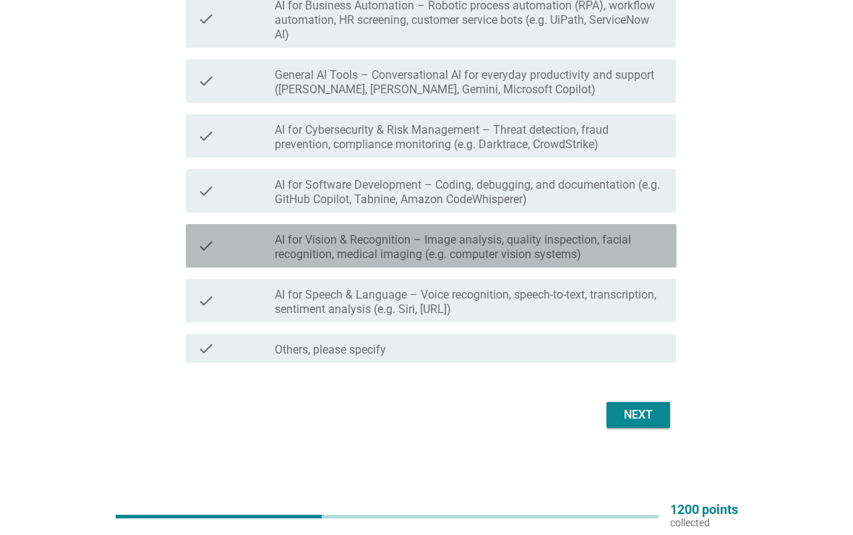
click at [588, 233] on label "AI for Vision & Recognition – Image analysis, quality inspection, facial recogn…" at bounding box center [469, 247] width 389 height 29
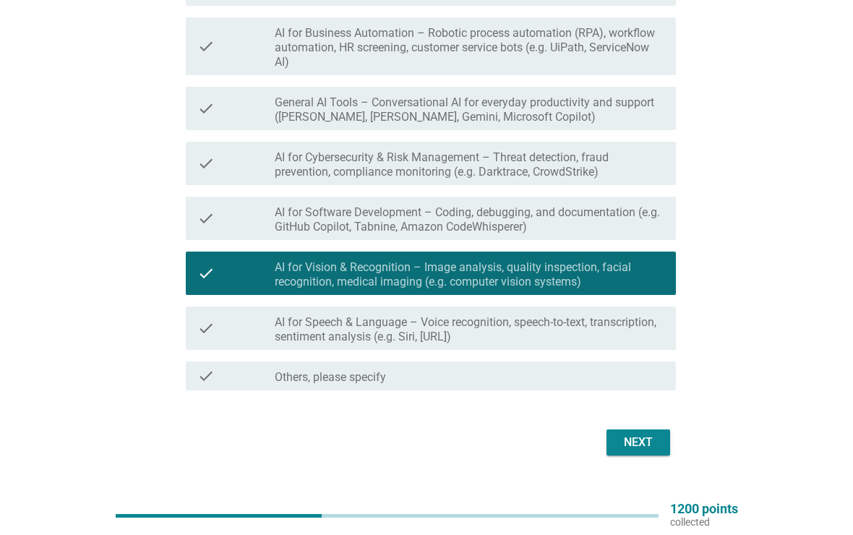
scroll to position [428, 0]
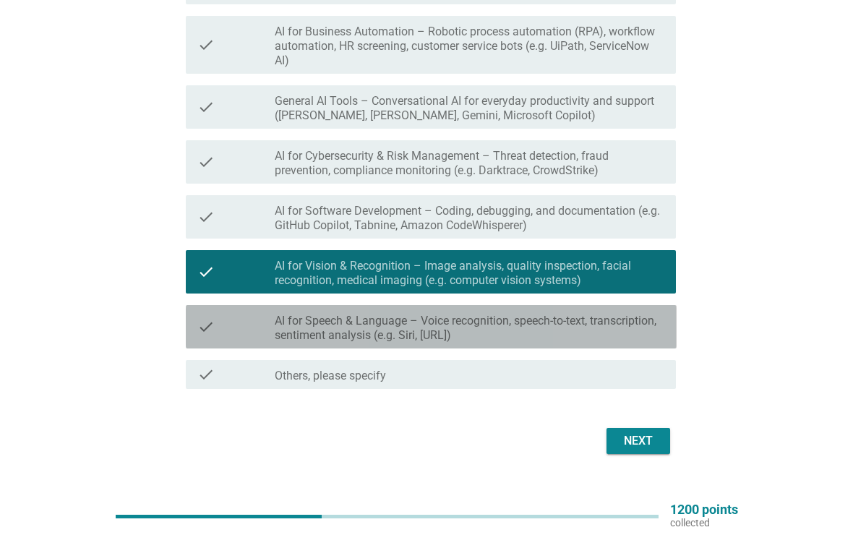
click at [544, 332] on label "AI for Speech & Language – Voice recognition, speech-to-text, transcription, se…" at bounding box center [469, 328] width 389 height 29
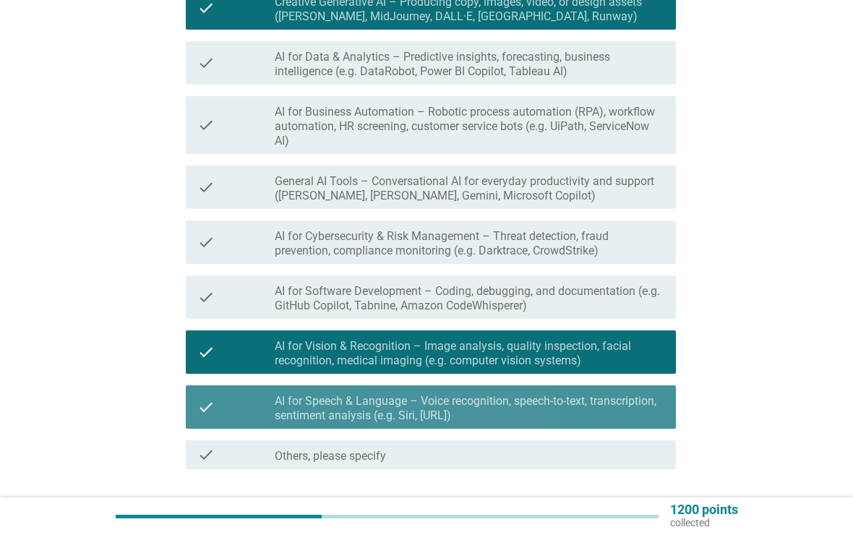
scroll to position [351, 0]
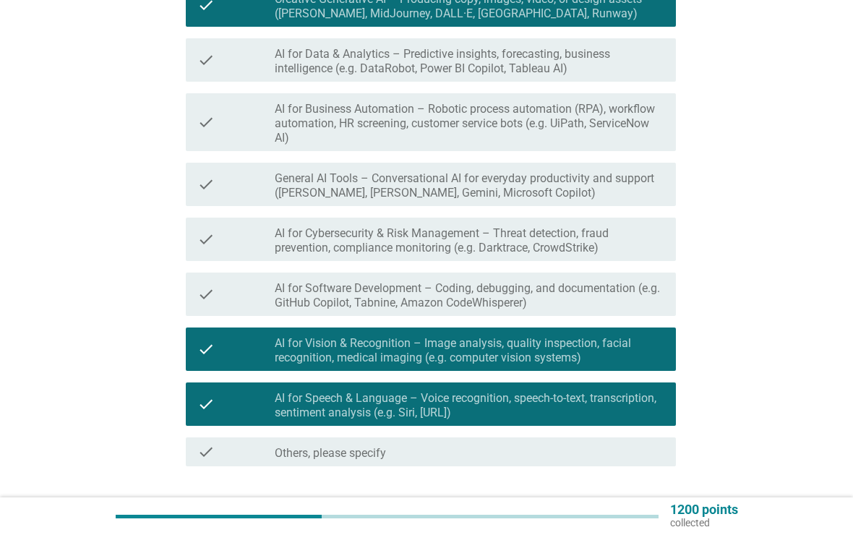
click at [554, 297] on label "AI for Software Development – Coding, debugging, and documentation (e.g. GitHub…" at bounding box center [469, 295] width 389 height 29
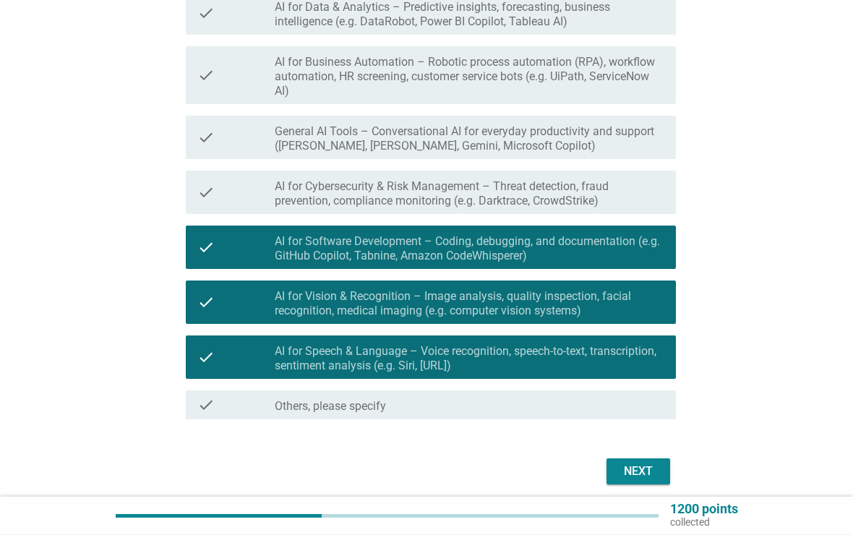
scroll to position [398, 0]
click at [656, 465] on div "Next" at bounding box center [638, 470] width 40 height 17
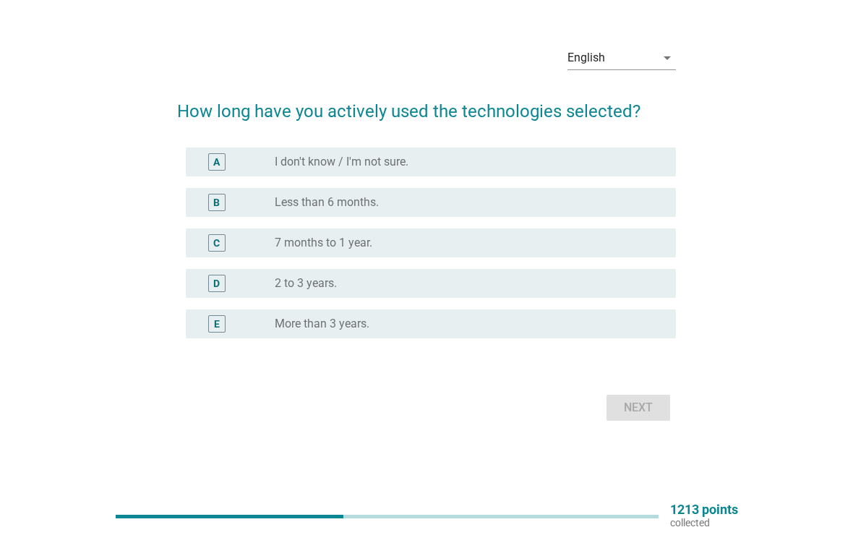
scroll to position [0, 0]
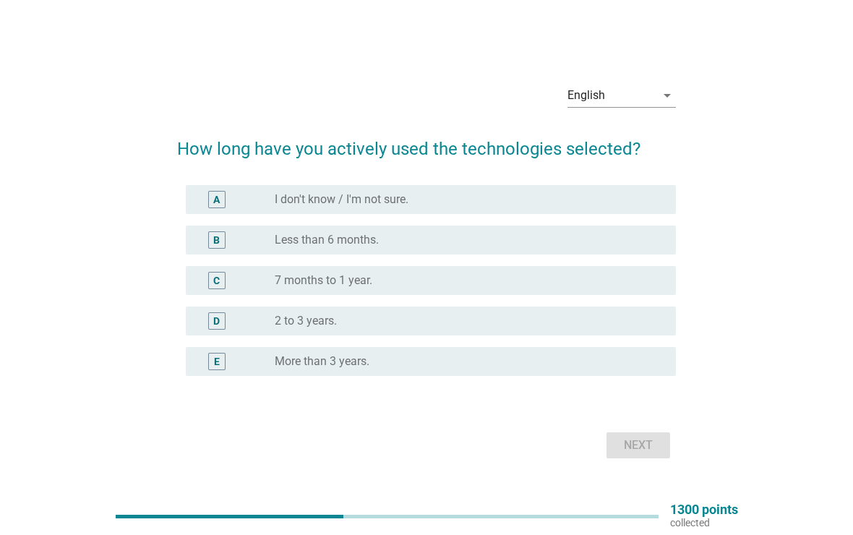
click at [513, 249] on div "B radio_button_unchecked Less than 6 months." at bounding box center [431, 239] width 491 height 29
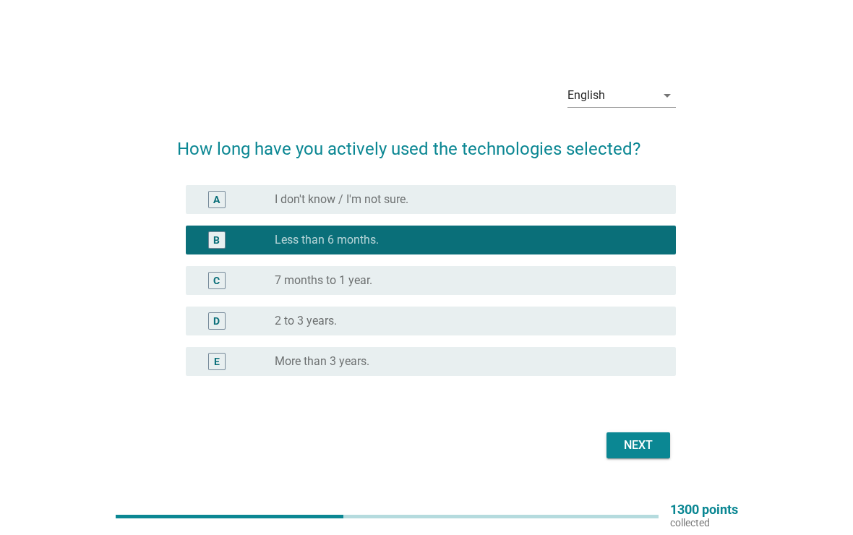
click at [629, 424] on form "How long have you actively used the technologies selected? A radio_button_unche…" at bounding box center [426, 291] width 499 height 341
click at [626, 441] on div "Next" at bounding box center [638, 444] width 40 height 17
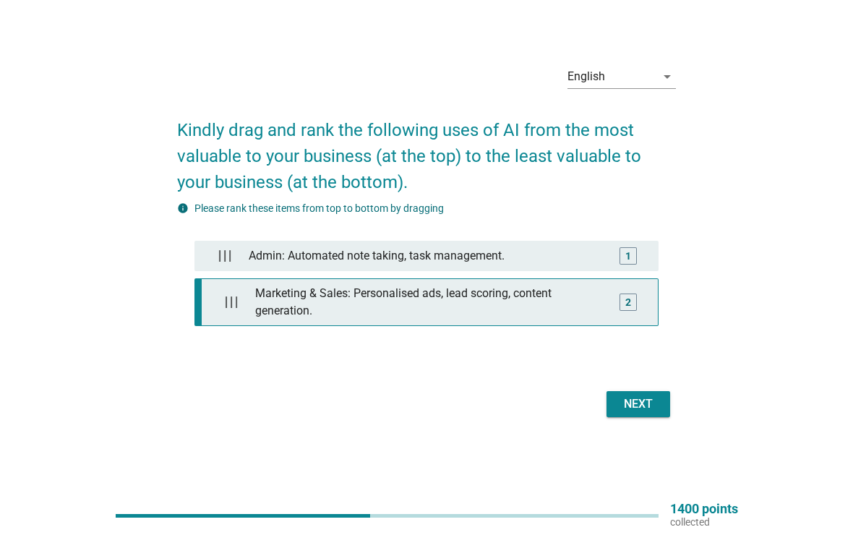
scroll to position [38, 0]
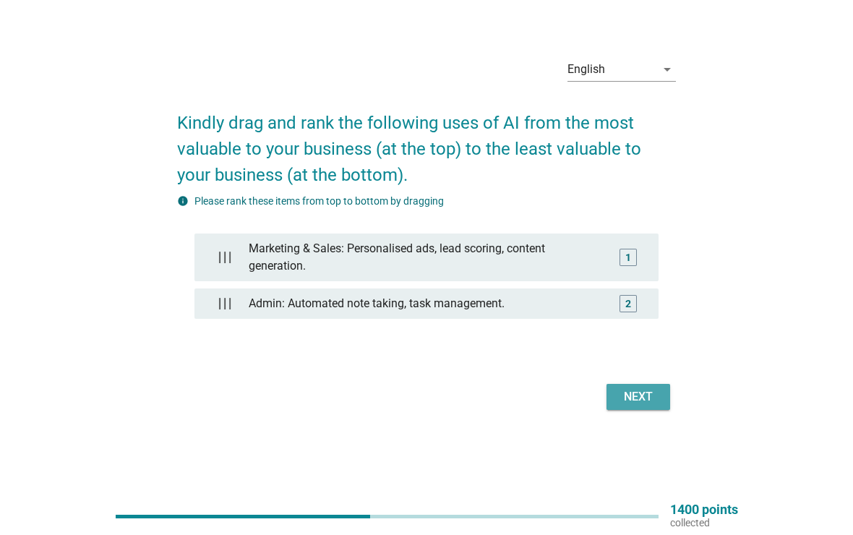
click at [644, 392] on div "Next" at bounding box center [638, 396] width 40 height 17
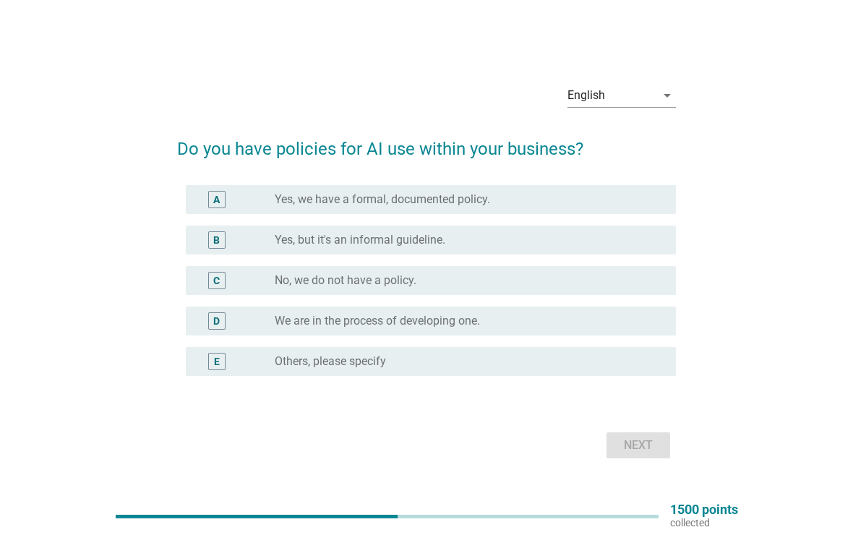
click at [506, 332] on div "D radio_button_unchecked We are in the process of developing one." at bounding box center [431, 320] width 491 height 29
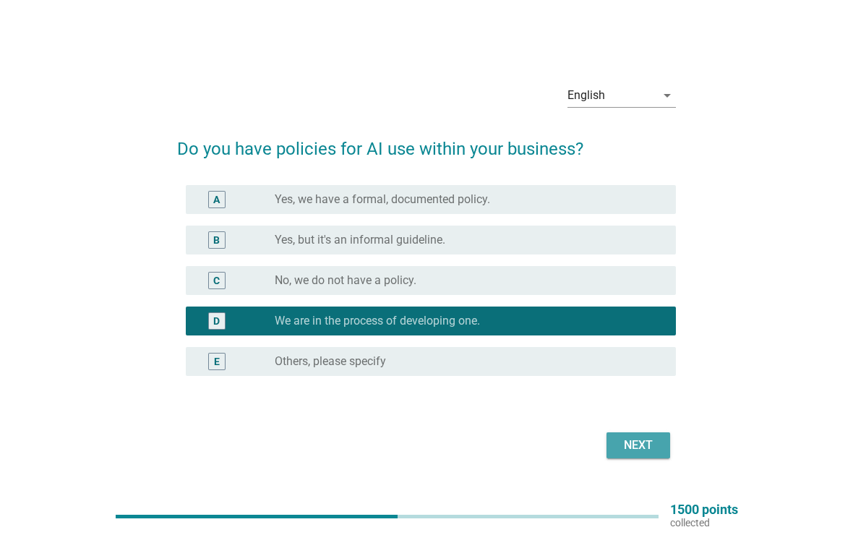
click at [642, 447] on div "Next" at bounding box center [638, 444] width 40 height 17
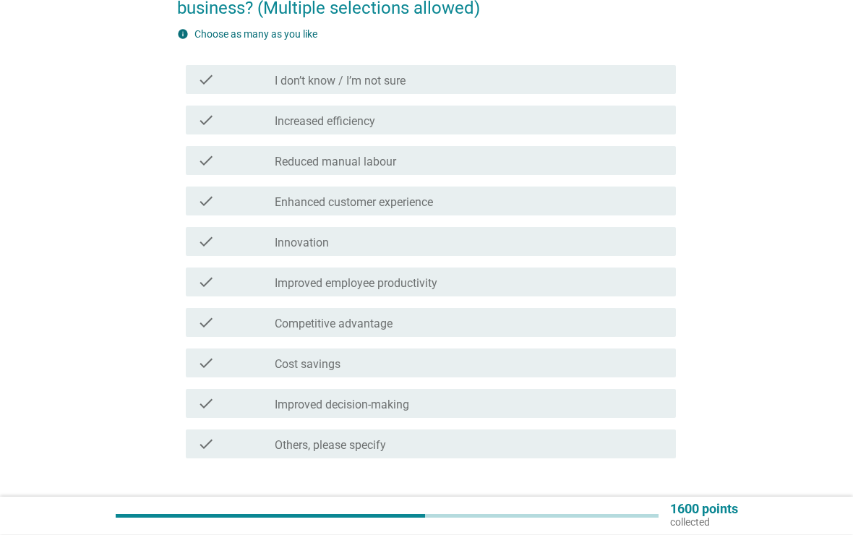
scroll to position [163, 0]
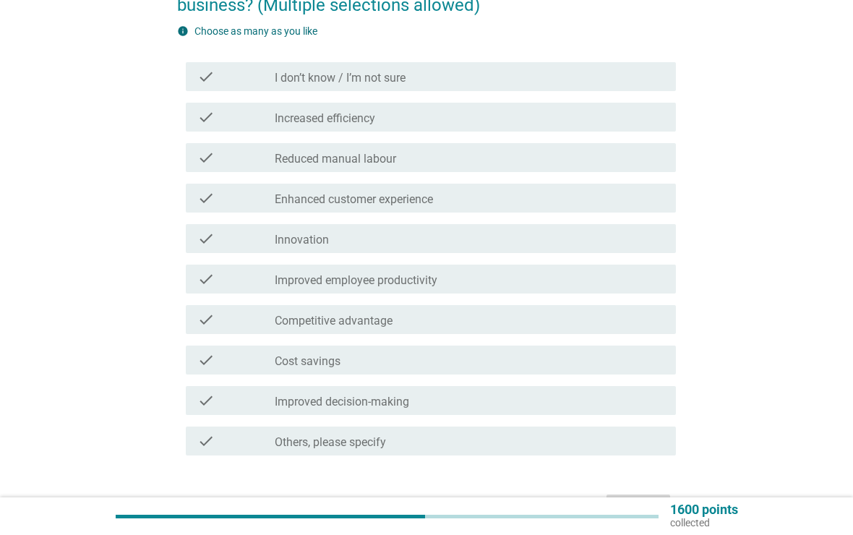
click at [543, 118] on div "check_box_outline_blank Increased efficiency" at bounding box center [469, 116] width 389 height 17
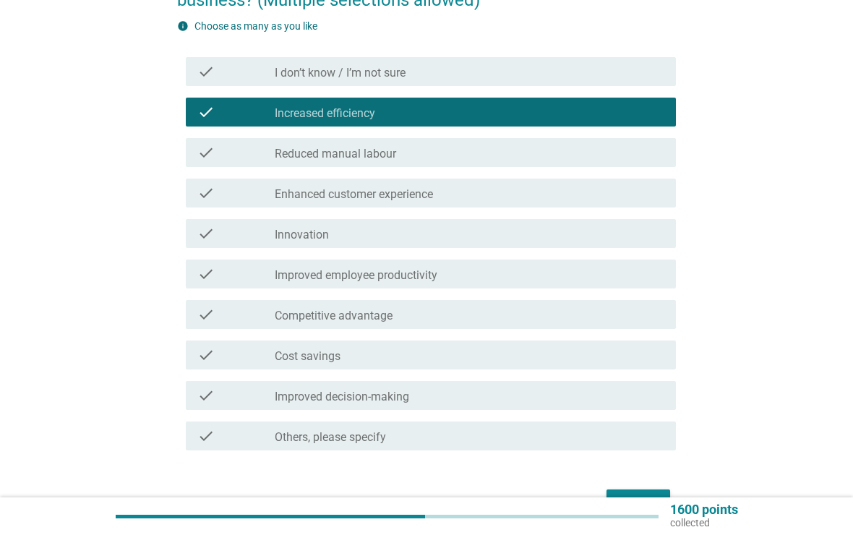
scroll to position [176, 0]
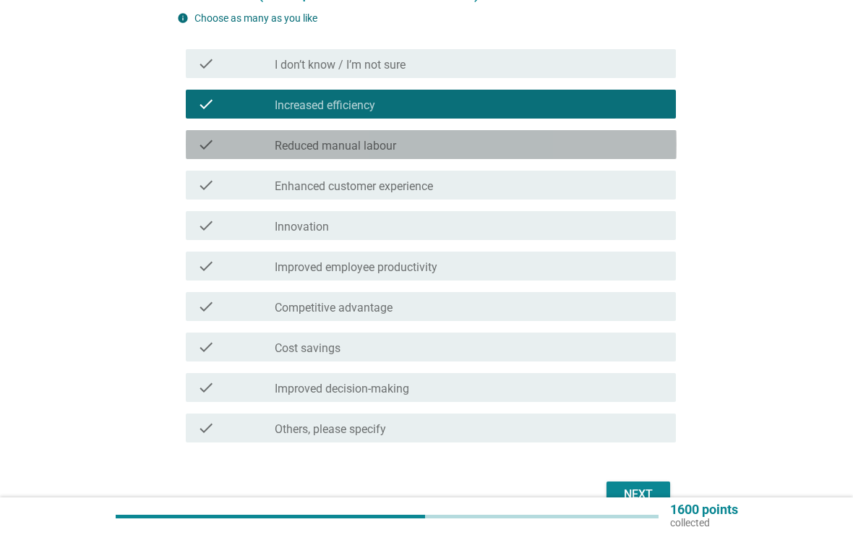
click at [531, 148] on div "check_box_outline_blank Reduced manual labour" at bounding box center [469, 144] width 389 height 17
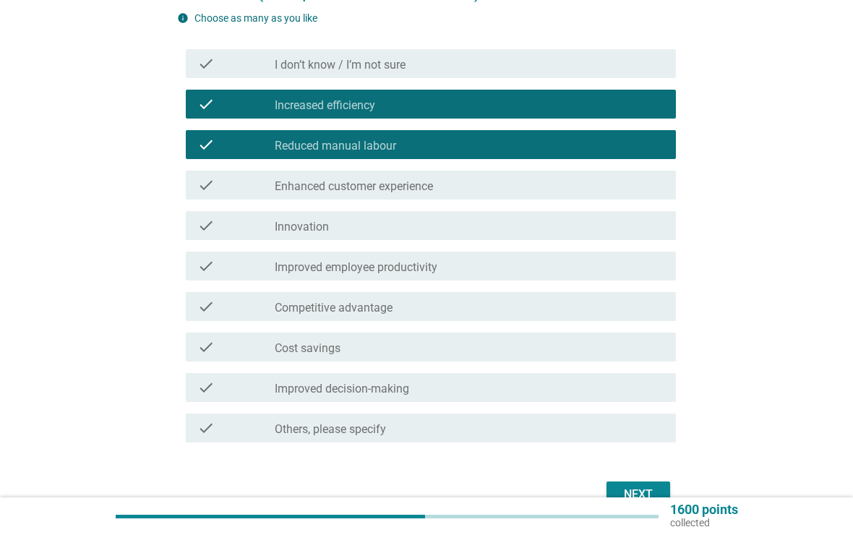
click at [507, 197] on div "check check_box_outline_blank Enhanced customer experience" at bounding box center [431, 185] width 491 height 29
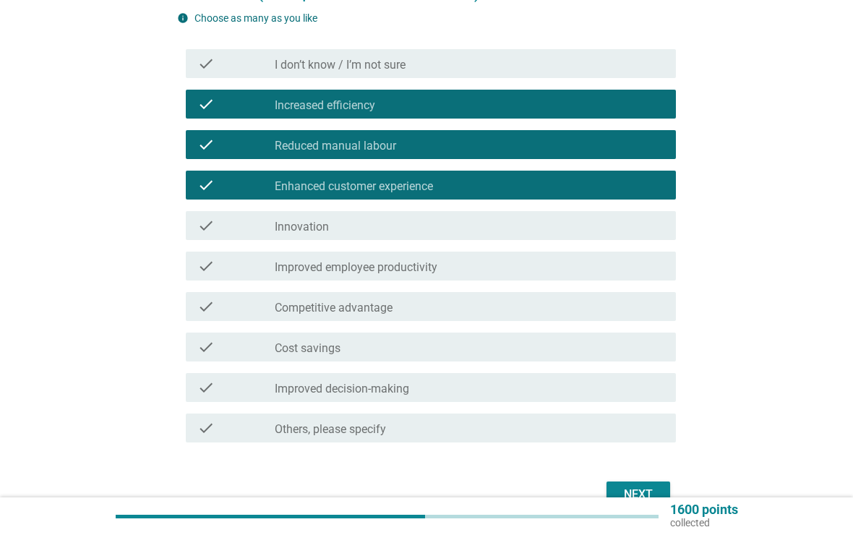
click at [493, 225] on div "check_box_outline_blank Innovation" at bounding box center [469, 225] width 389 height 17
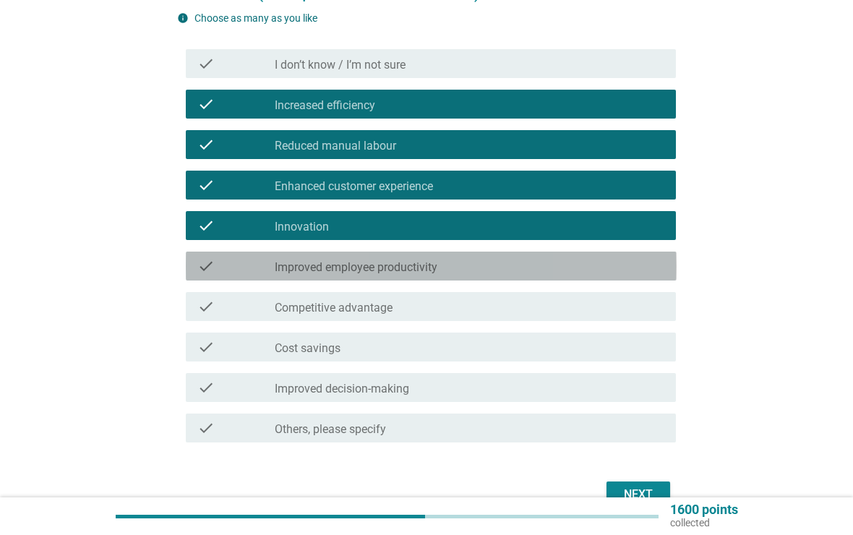
click at [497, 263] on div "check_box_outline_blank Improved employee productivity" at bounding box center [469, 265] width 389 height 17
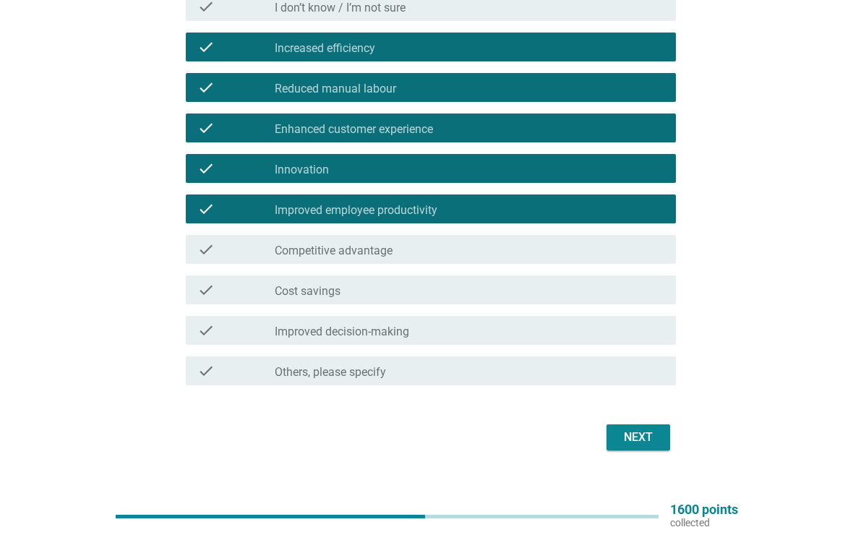
scroll to position [234, 0]
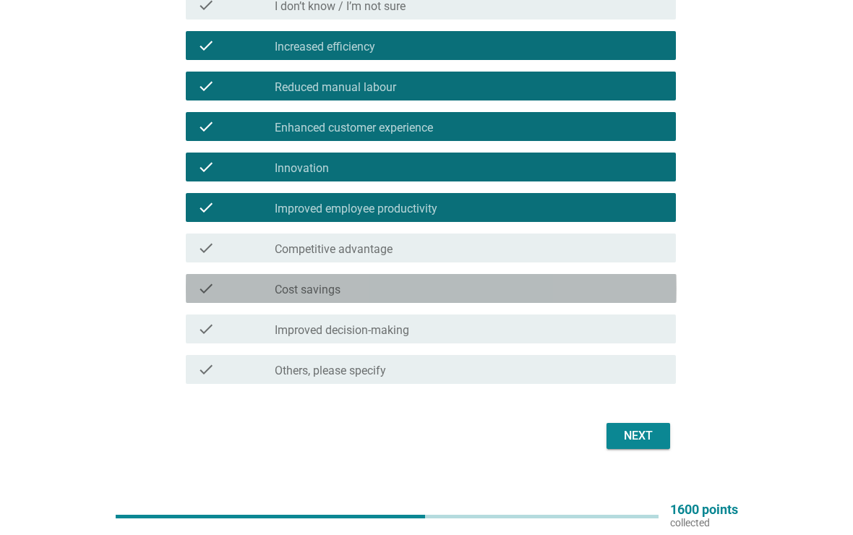
click at [461, 296] on div "check_box_outline_blank Cost savings" at bounding box center [469, 288] width 389 height 17
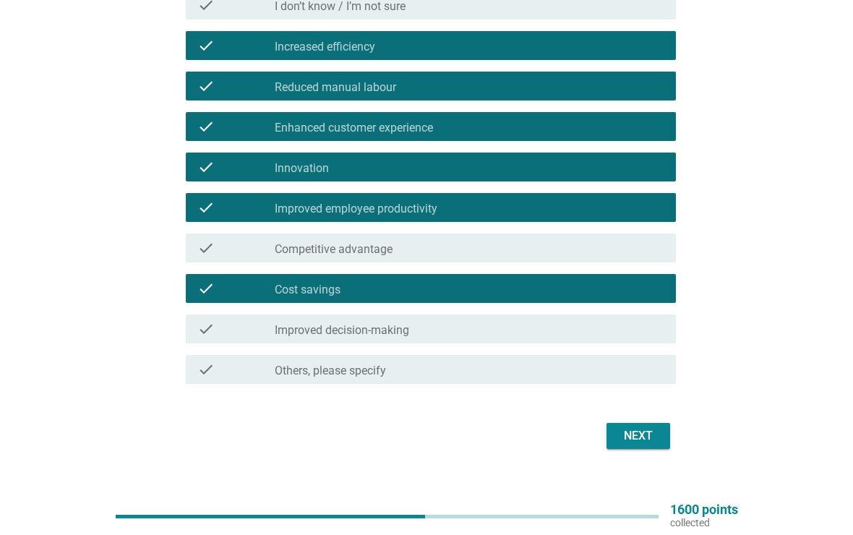
click at [465, 335] on div "check_box_outline_blank Improved decision-making" at bounding box center [469, 328] width 389 height 17
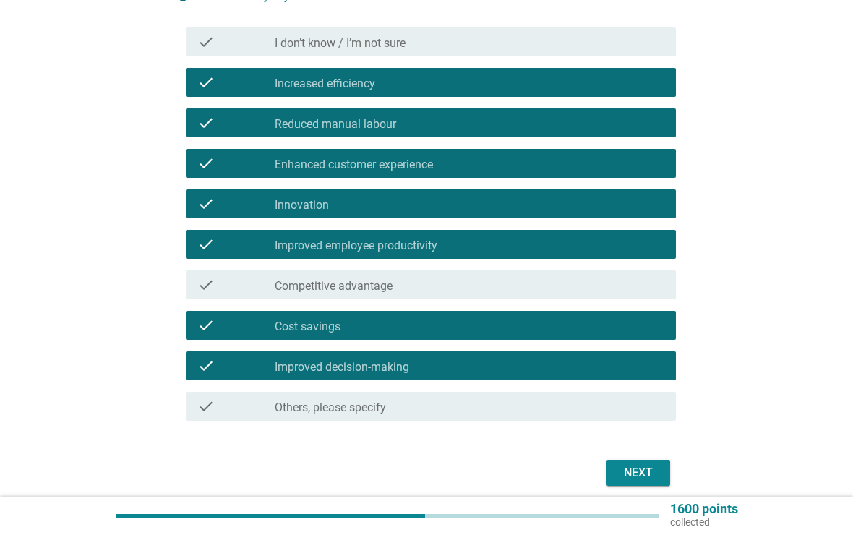
scroll to position [197, 0]
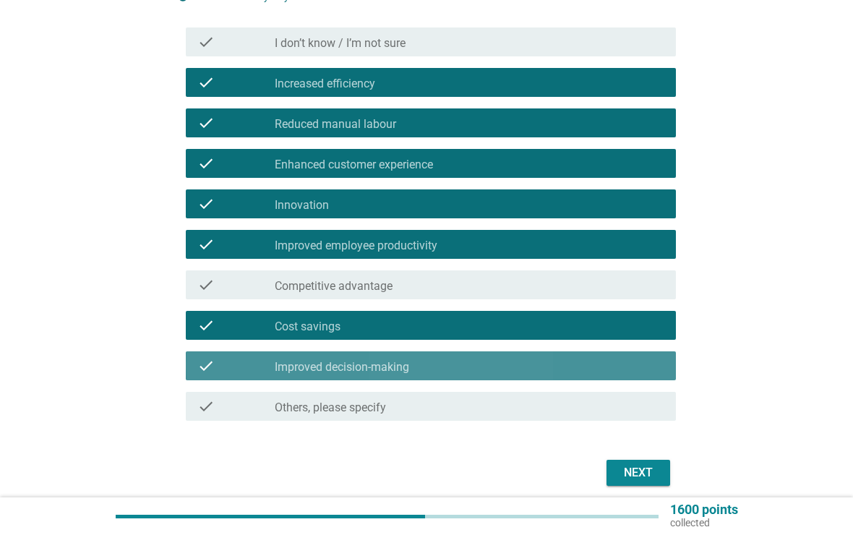
click at [491, 374] on div "check_box_outline_blank Improved decision-making" at bounding box center [469, 365] width 389 height 17
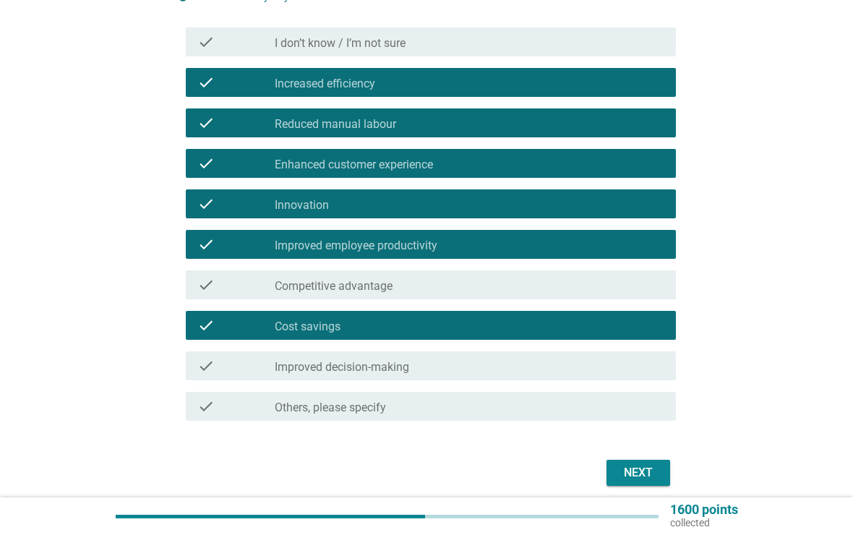
click at [538, 351] on div "check check_box_outline_blank Improved decision-making" at bounding box center [431, 365] width 491 height 29
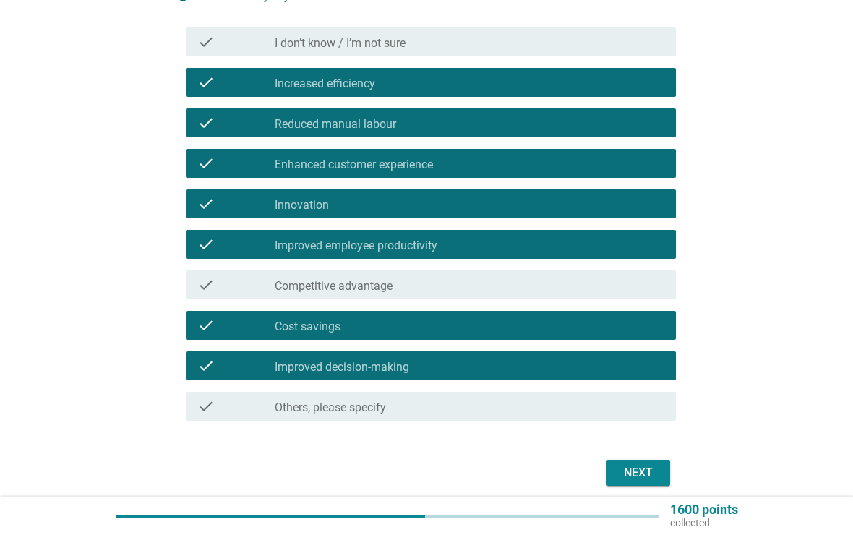
click at [655, 467] on div "Next" at bounding box center [638, 472] width 40 height 17
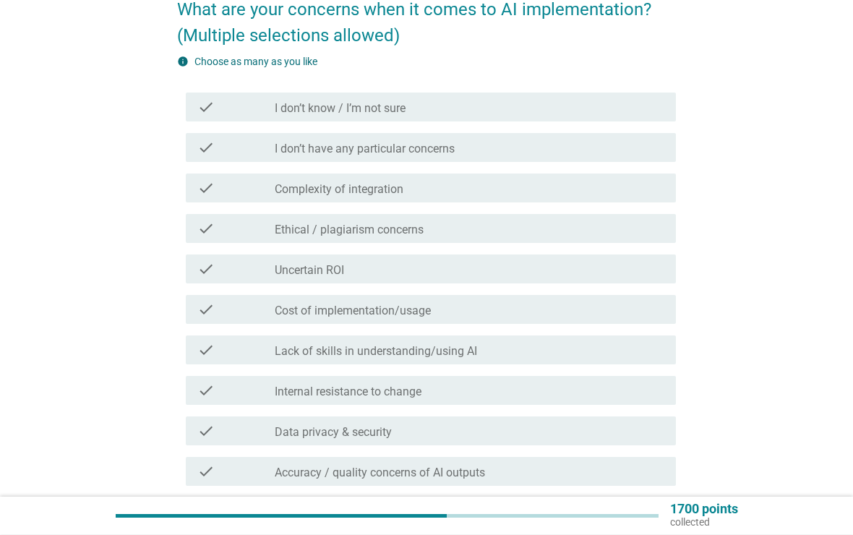
scroll to position [132, 0]
click at [511, 189] on div "check_box_outline_blank Complexity of integration" at bounding box center [469, 187] width 389 height 17
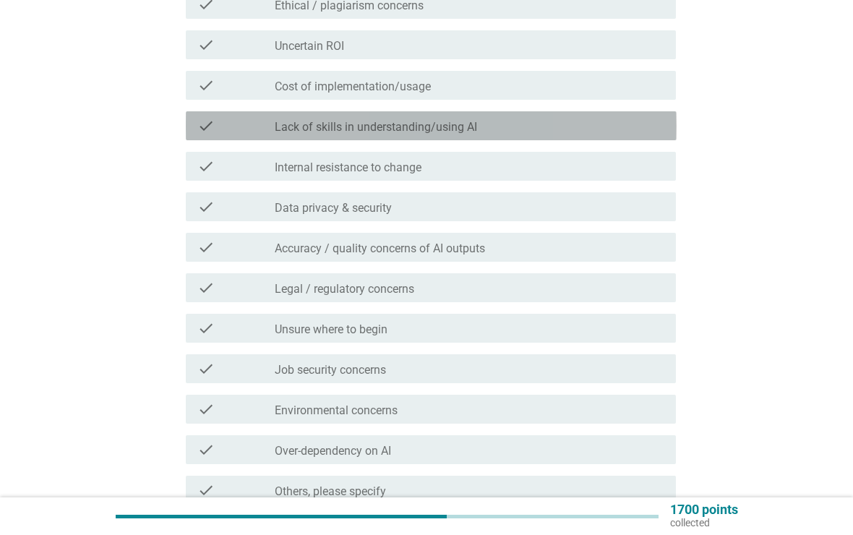
click at [555, 116] on div "check check_box_outline_blank Lack of skills in understanding/using AI" at bounding box center [431, 125] width 491 height 29
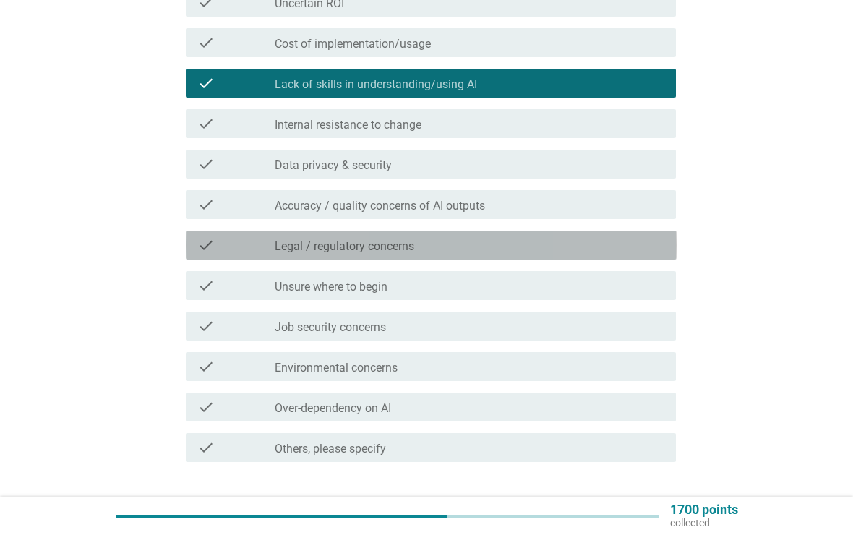
scroll to position [398, 0]
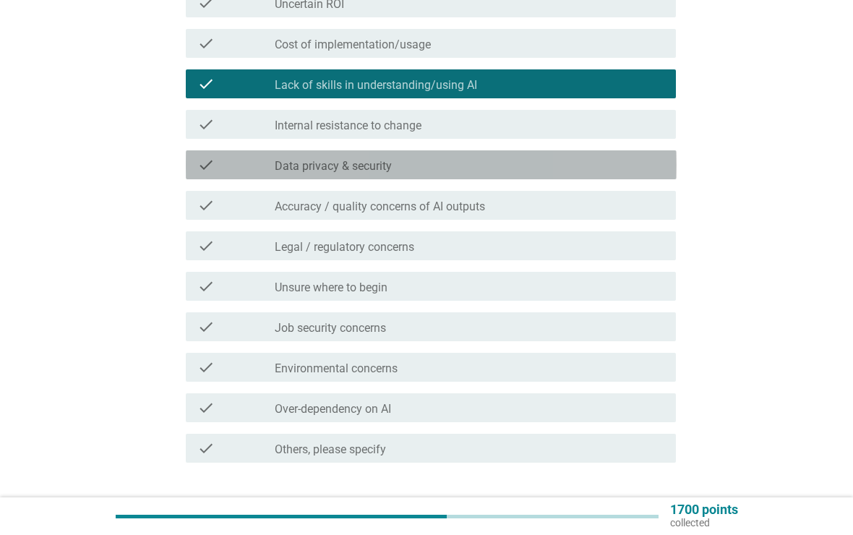
click at [514, 172] on div "check_box_outline_blank Data privacy & security" at bounding box center [469, 164] width 389 height 17
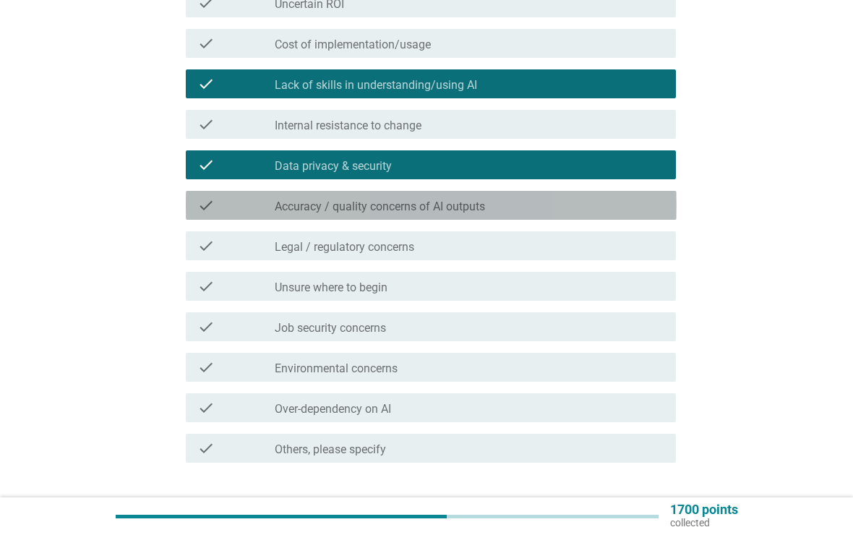
click at [512, 203] on div "check_box_outline_blank Accuracy / quality concerns of AI outputs" at bounding box center [469, 205] width 389 height 17
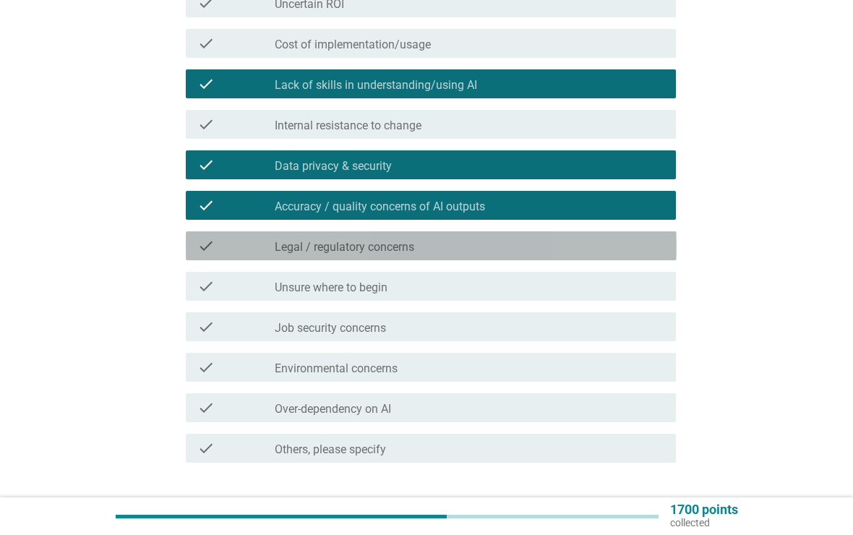
click at [487, 259] on div "check check_box_outline_blank Legal / regulatory concerns" at bounding box center [431, 245] width 491 height 29
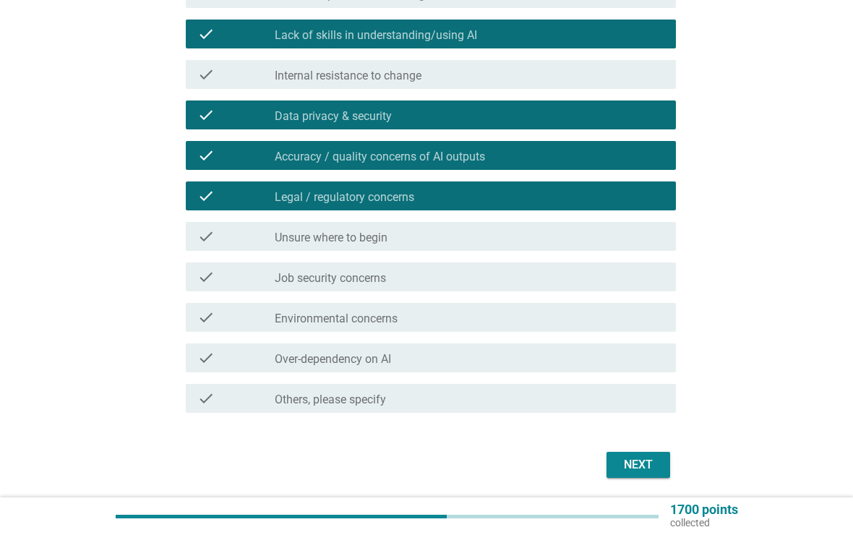
scroll to position [447, 0]
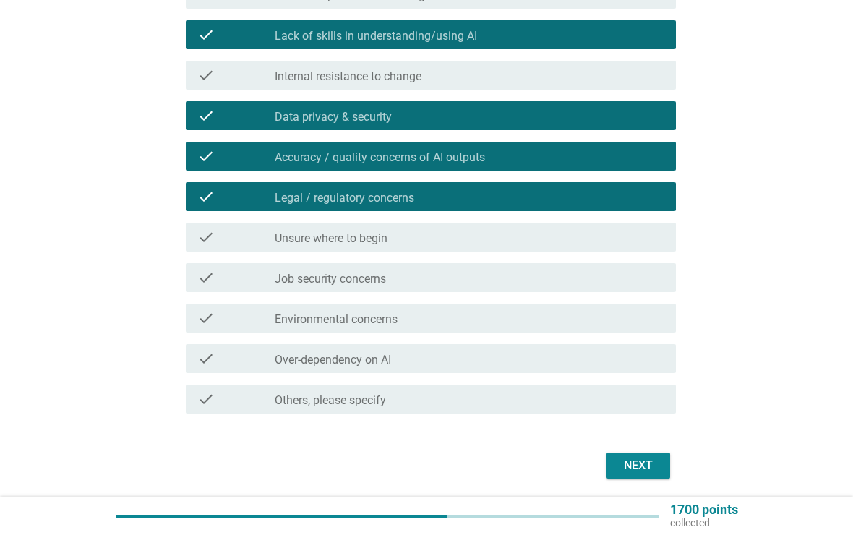
click at [449, 364] on div "check_box_outline_blank Over-dependency on AI" at bounding box center [469, 358] width 389 height 17
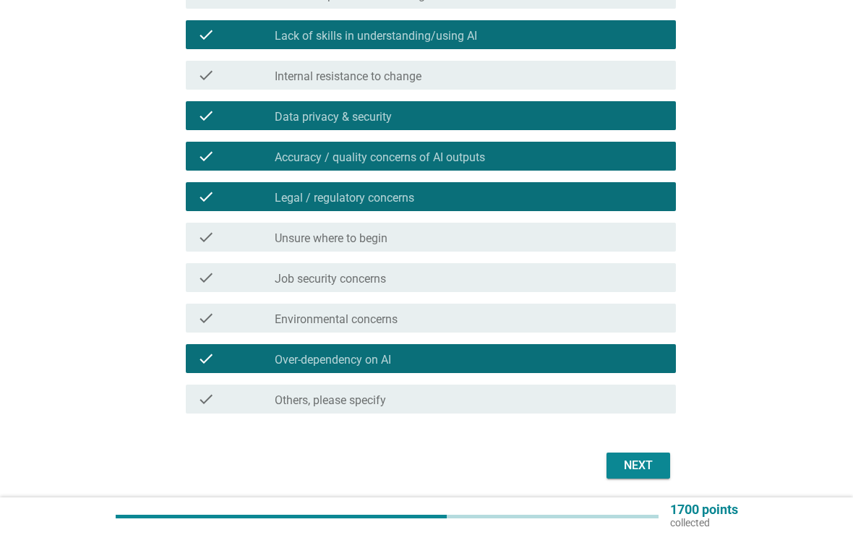
click at [657, 476] on button "Next" at bounding box center [638, 465] width 64 height 26
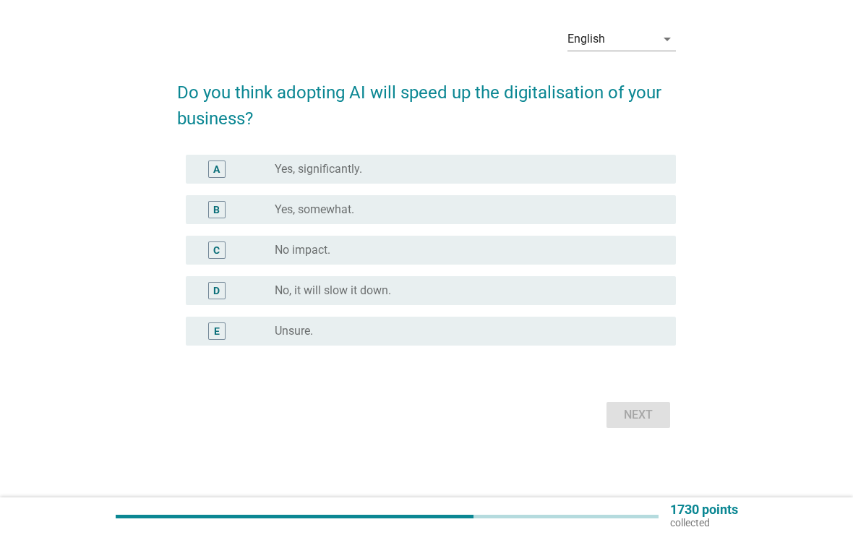
scroll to position [0, 0]
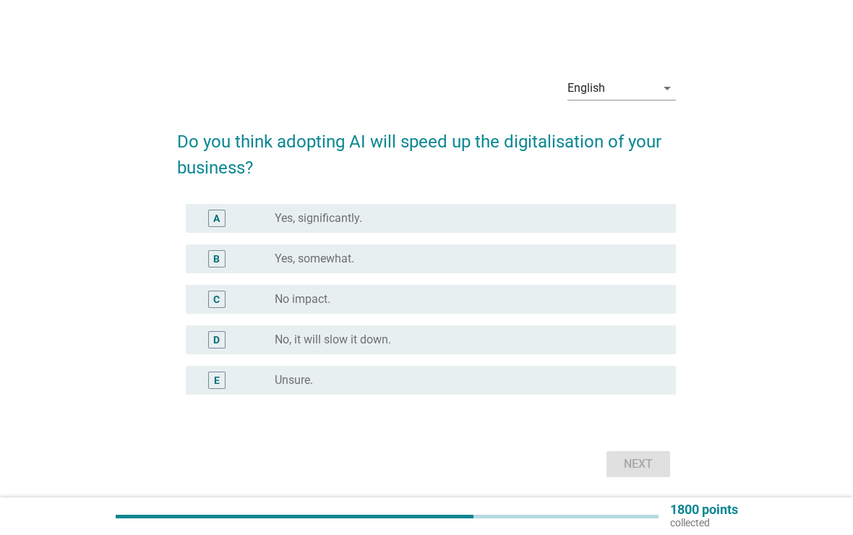
click at [477, 215] on div "radio_button_unchecked Yes, significantly." at bounding box center [464, 218] width 378 height 14
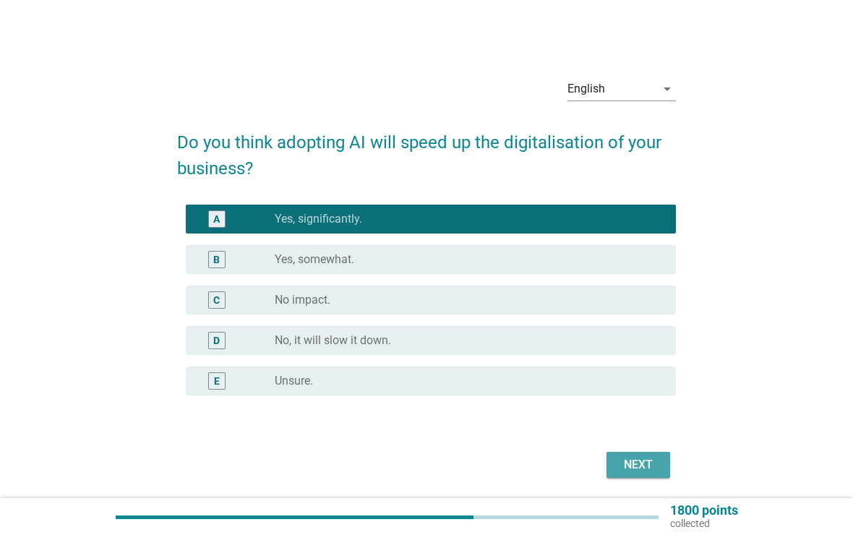
scroll to position [1, 0]
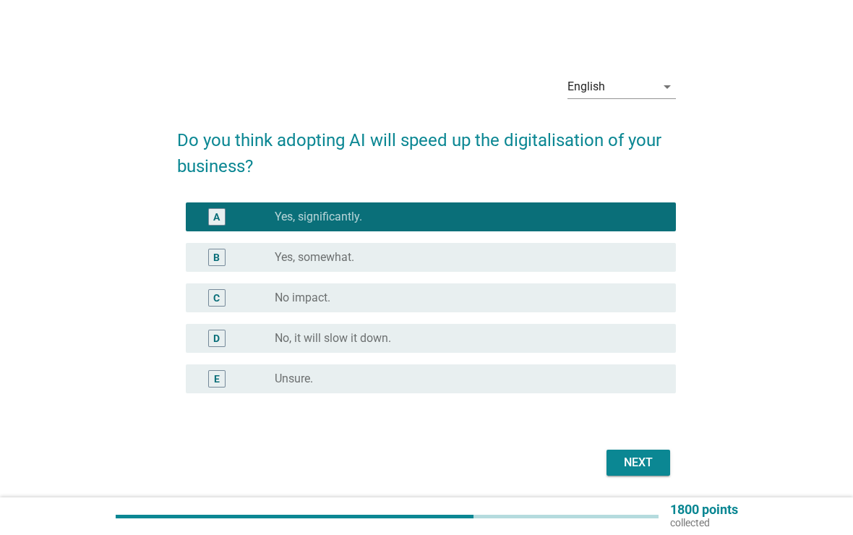
click at [634, 460] on div "Next" at bounding box center [638, 462] width 40 height 17
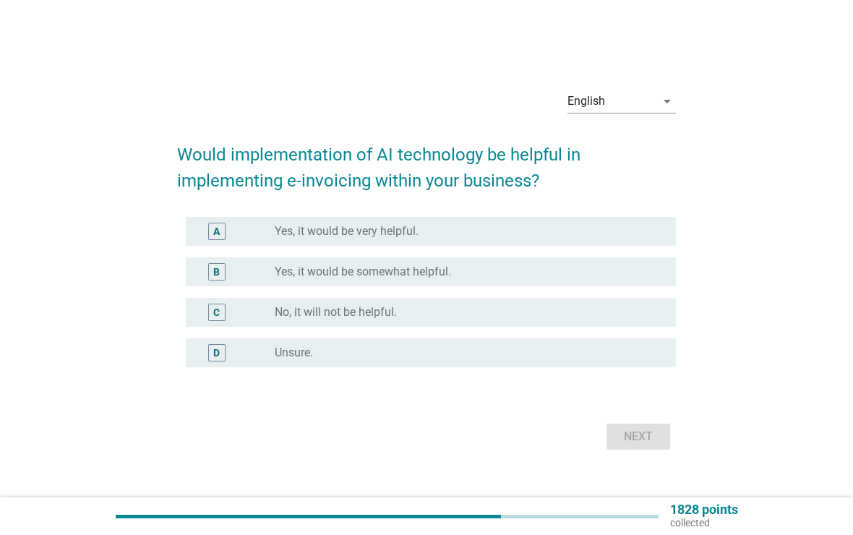
scroll to position [0, 0]
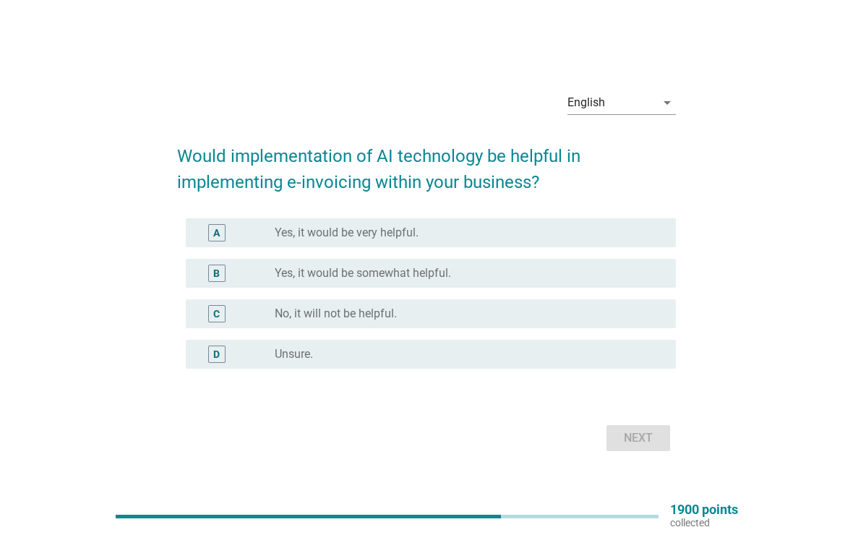
click at [502, 230] on div "radio_button_unchecked Yes, it would be very helpful." at bounding box center [464, 232] width 378 height 14
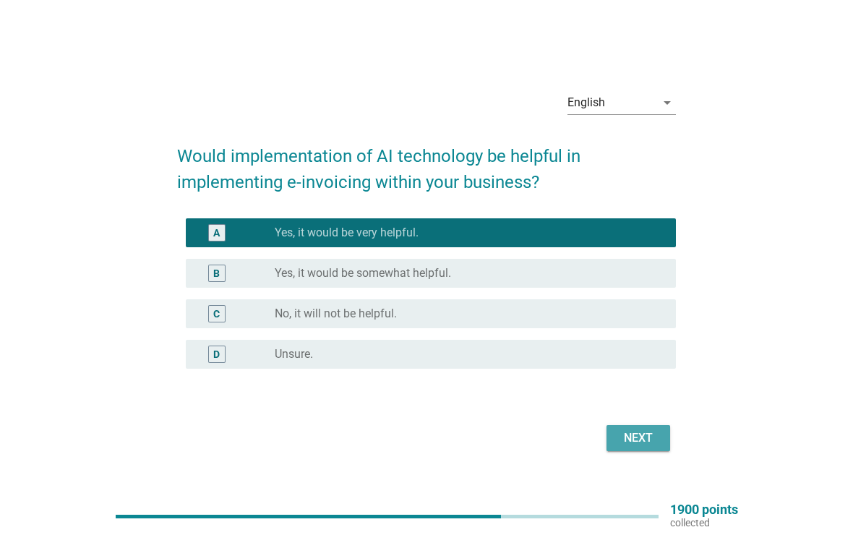
click at [629, 448] on button "Next" at bounding box center [638, 438] width 64 height 26
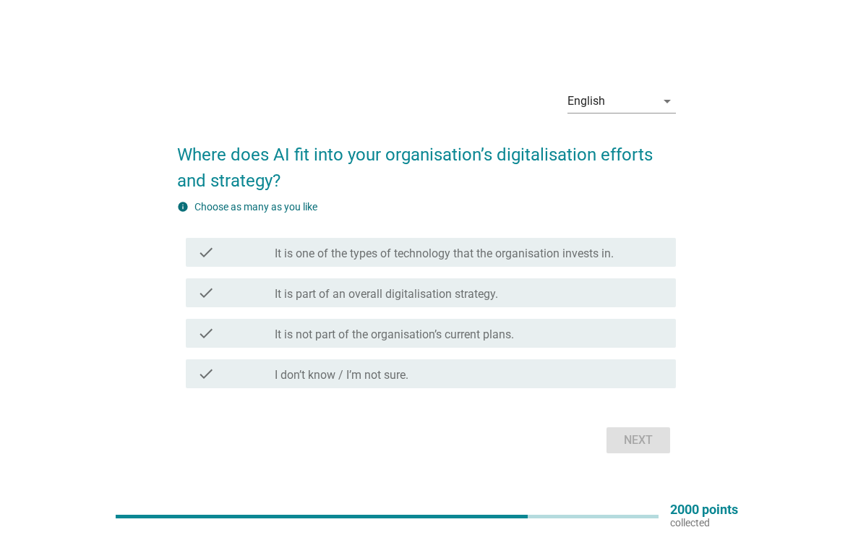
click at [577, 259] on label "It is one of the types of technology that the organisation invests in." at bounding box center [444, 253] width 339 height 14
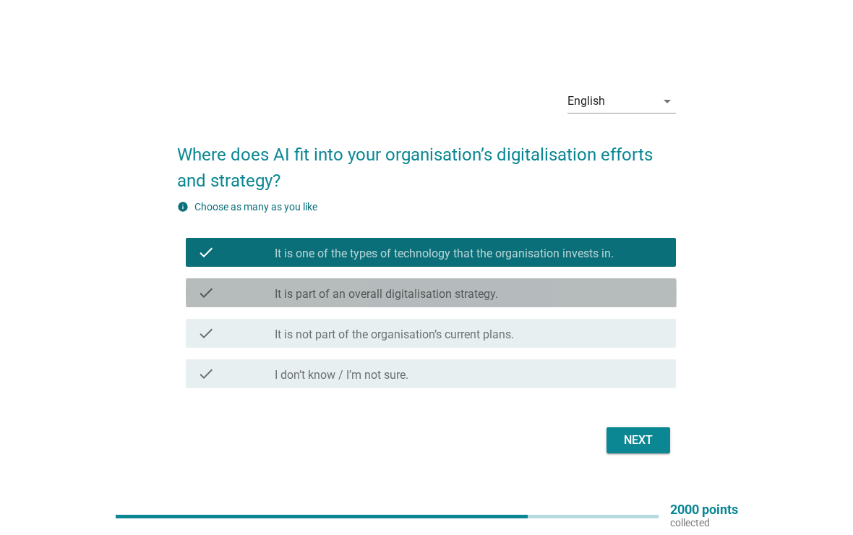
click at [559, 296] on div "check_box_outline_blank It is part of an overall digitalisation strategy." at bounding box center [469, 292] width 389 height 17
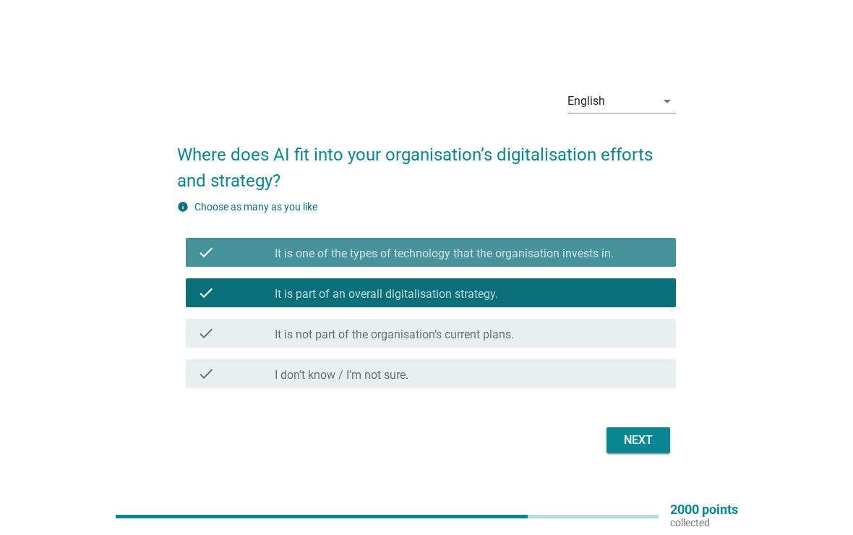
click at [581, 249] on label "It is one of the types of technology that the organisation invests in." at bounding box center [444, 253] width 339 height 14
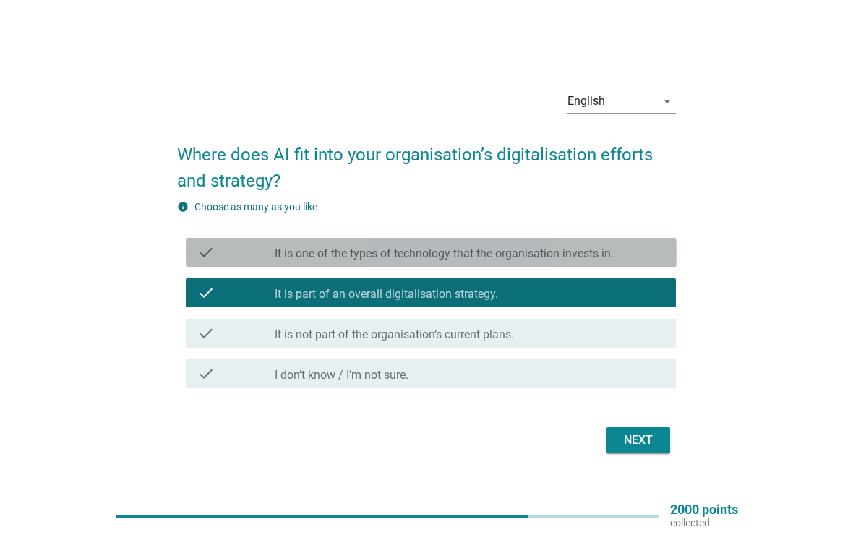
click at [608, 253] on label "It is one of the types of technology that the organisation invests in." at bounding box center [444, 253] width 339 height 14
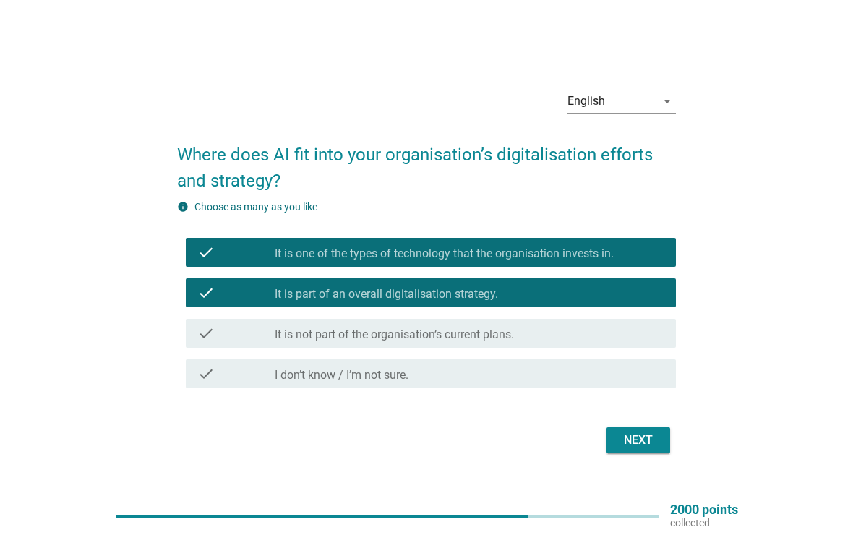
click at [635, 450] on button "Next" at bounding box center [638, 440] width 64 height 26
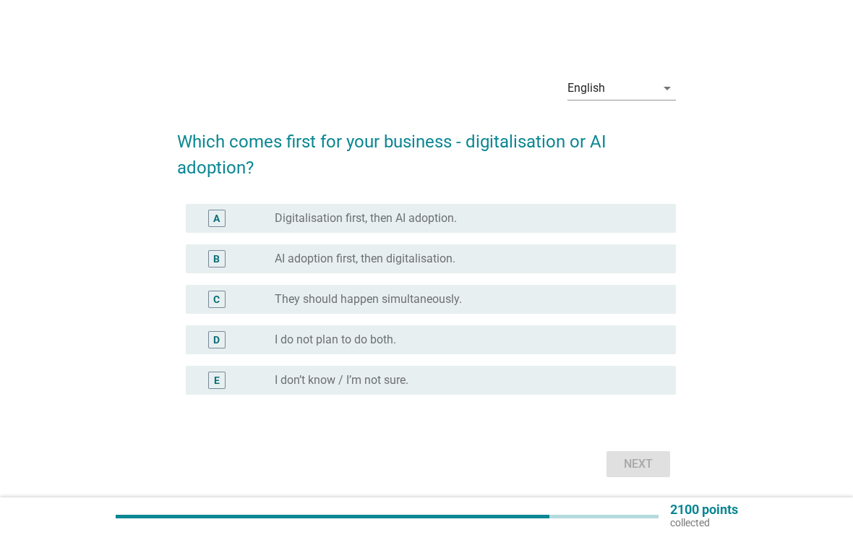
click at [503, 217] on div "radio_button_unchecked Digitalisation first, then AI adoption." at bounding box center [464, 218] width 378 height 14
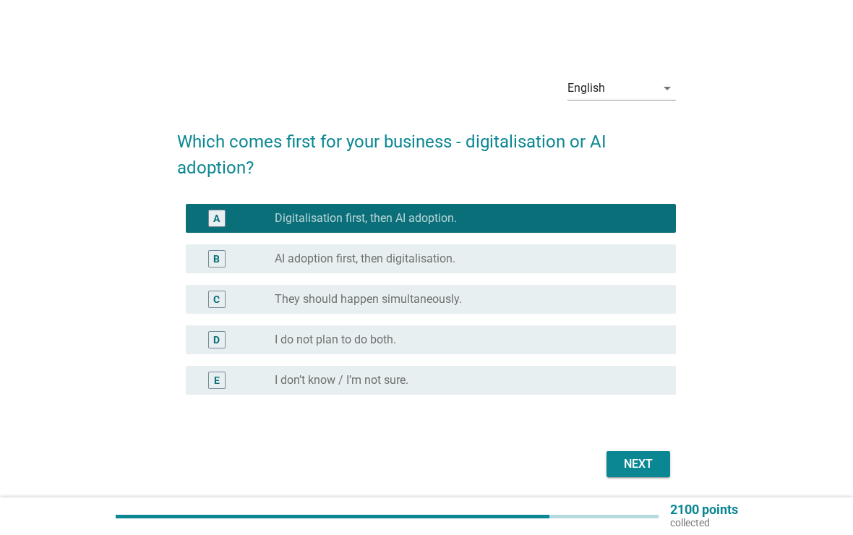
click at [647, 461] on div "Next" at bounding box center [638, 463] width 40 height 17
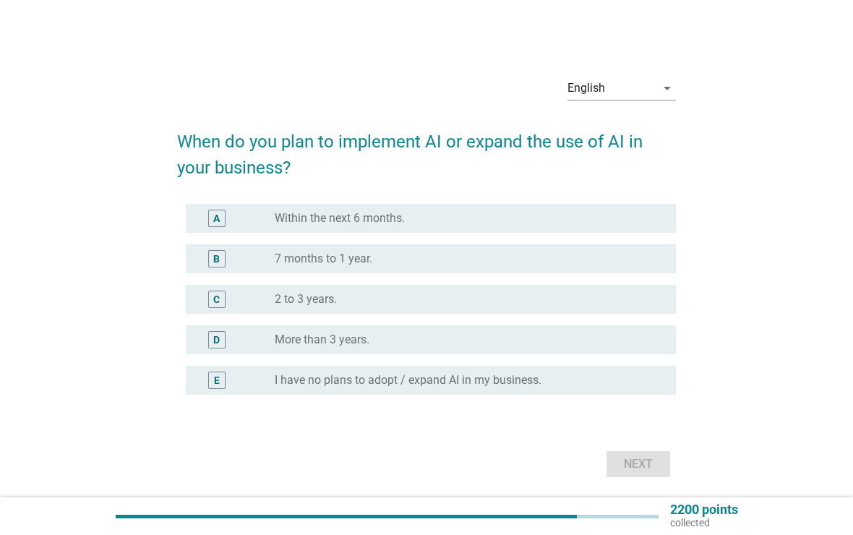
click at [491, 232] on div "A radio_button_unchecked Within the next 6 months." at bounding box center [431, 218] width 491 height 29
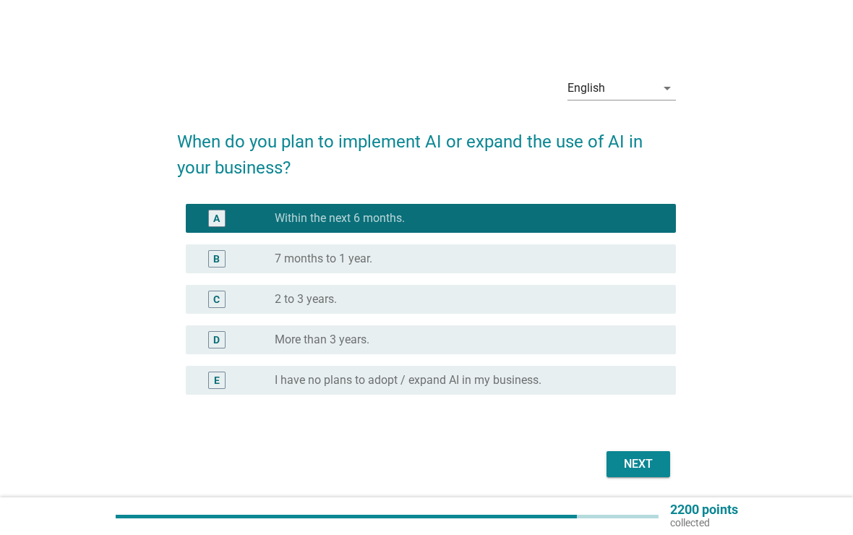
click at [622, 476] on button "Next" at bounding box center [638, 464] width 64 height 26
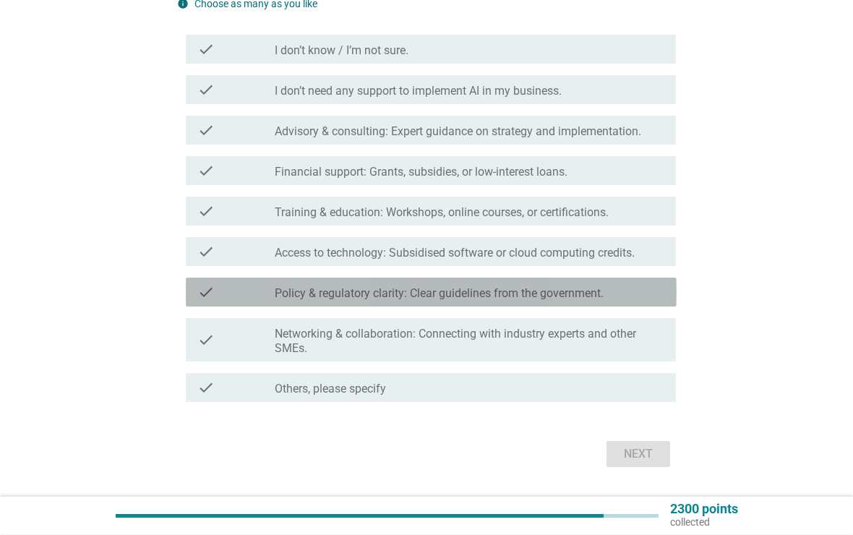
scroll to position [189, 0]
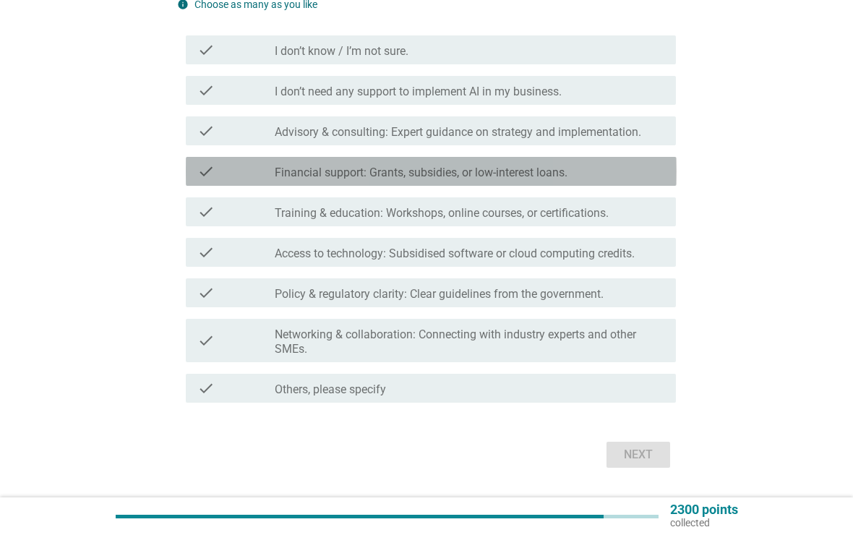
click at [567, 171] on label "Financial support: Grants, subsidies, or low-interest loans." at bounding box center [421, 172] width 293 height 14
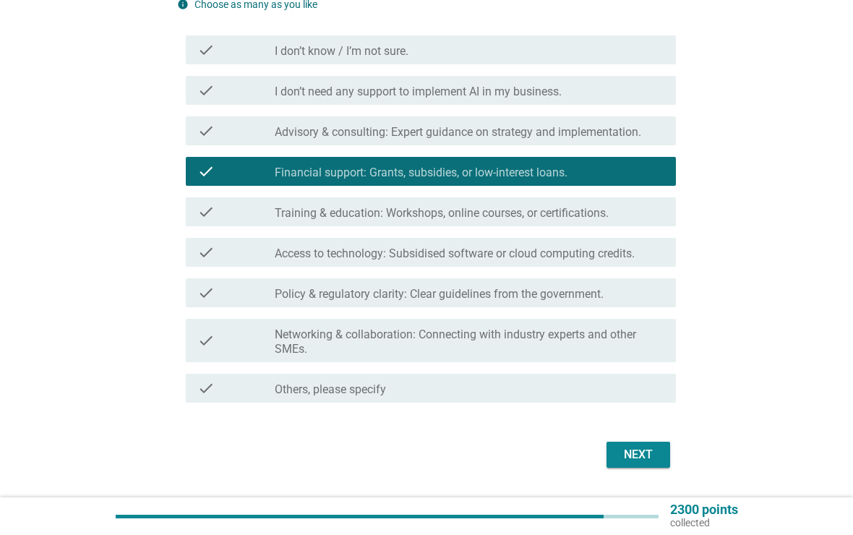
click at [517, 178] on label "Financial support: Grants, subsidies, or low-interest loans." at bounding box center [421, 172] width 293 height 14
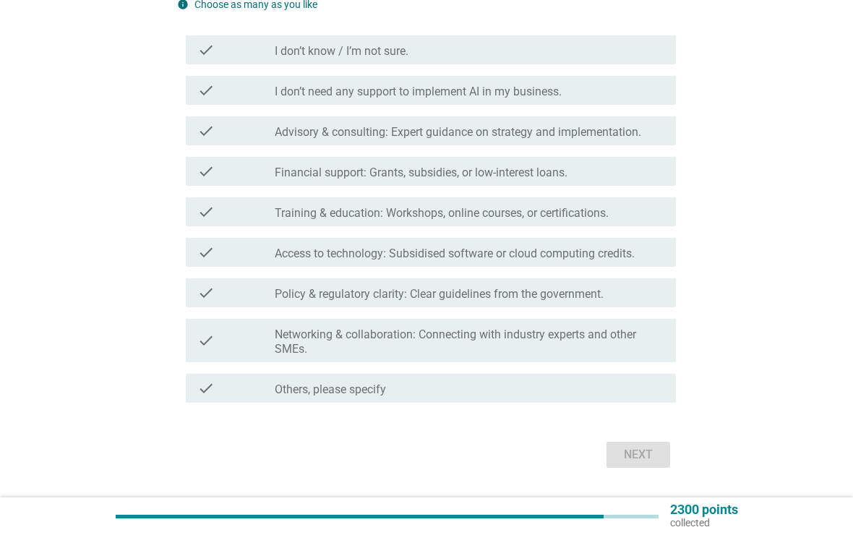
click at [515, 212] on label "Training & education: Workshops, online courses, or certifications." at bounding box center [442, 213] width 334 height 14
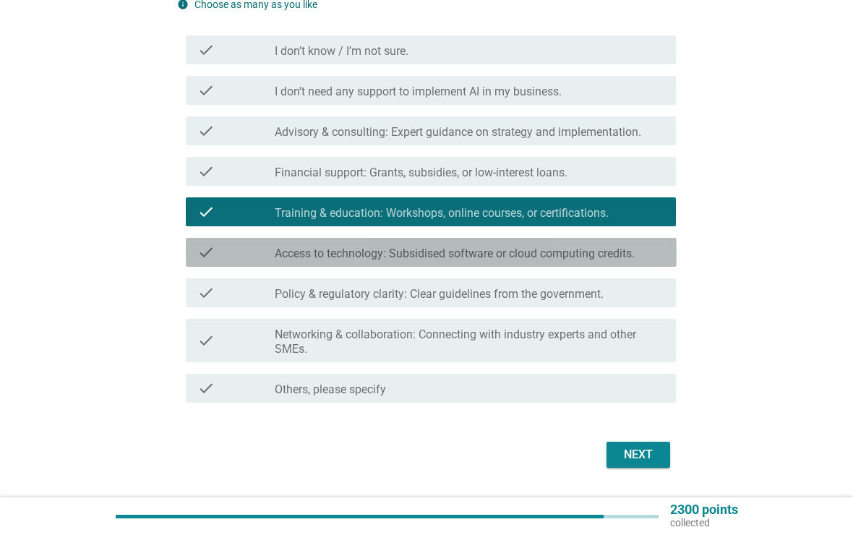
click at [506, 254] on label "Access to technology: Subsidised software or cloud computing credits." at bounding box center [455, 253] width 360 height 14
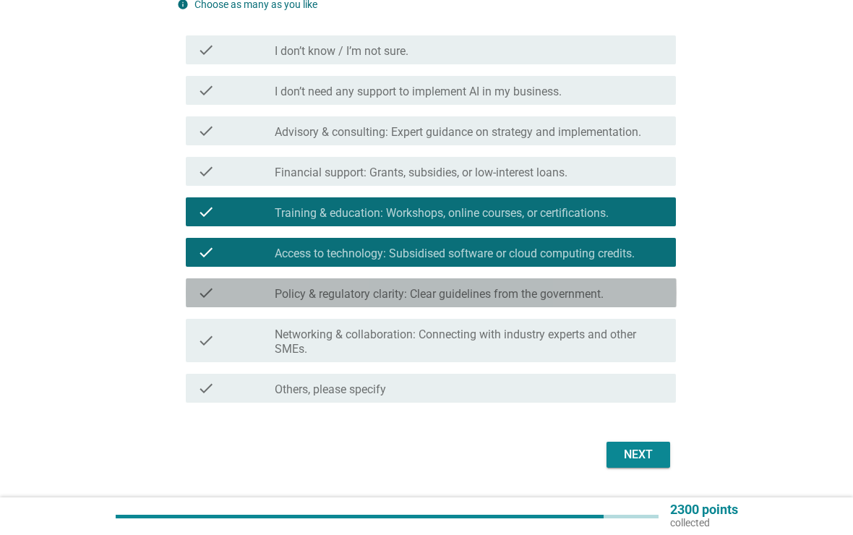
click at [492, 293] on label "Policy & regulatory clarity: Clear guidelines from the government." at bounding box center [439, 294] width 329 height 14
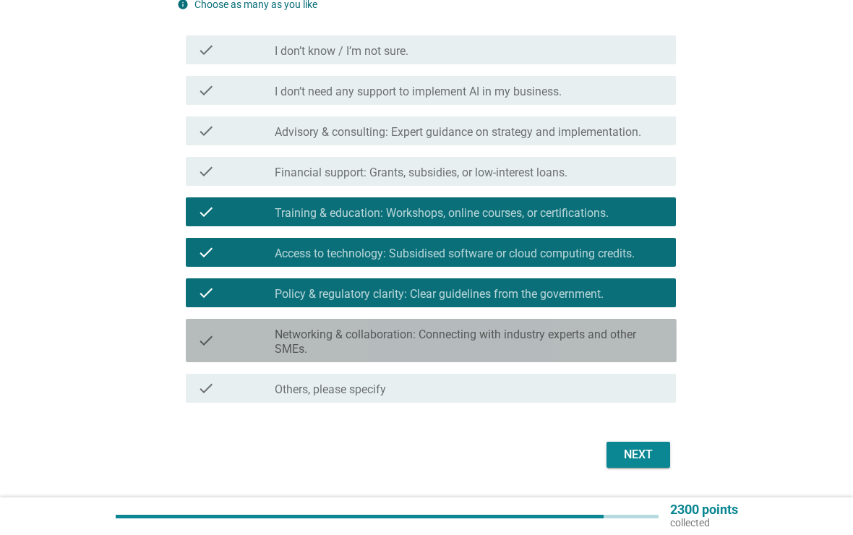
click at [465, 355] on label "Networking & collaboration: Connecting with industry experts and other SMEs." at bounding box center [469, 341] width 389 height 29
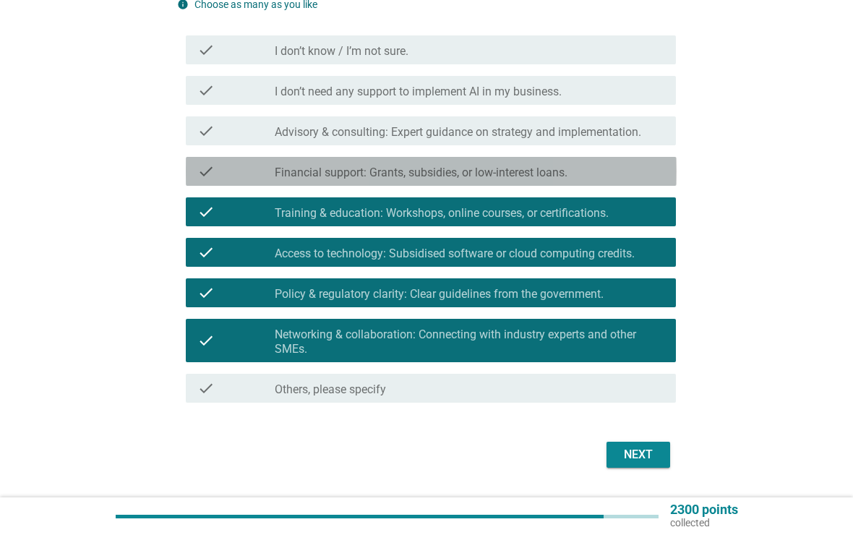
click at [517, 176] on label "Financial support: Grants, subsidies, or low-interest loans." at bounding box center [421, 172] width 293 height 14
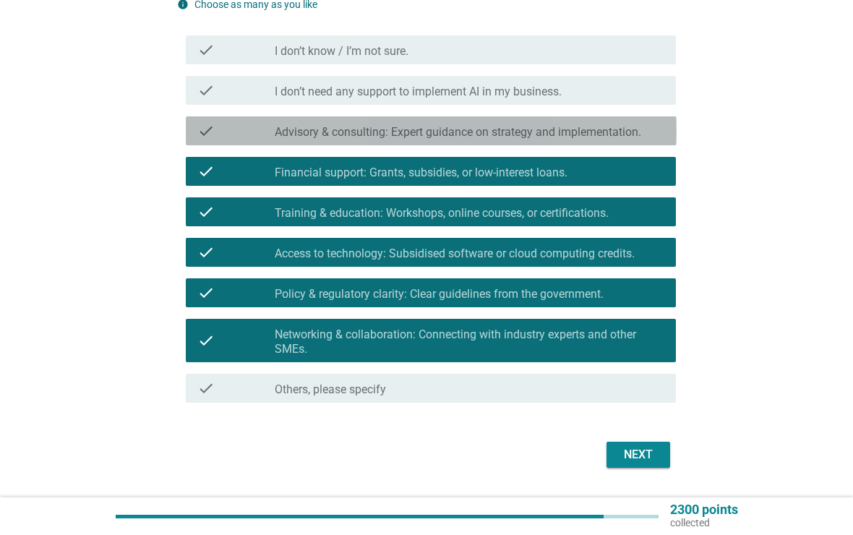
click at [569, 125] on label "Advisory & consulting: Expert guidance on strategy and implementation." at bounding box center [458, 132] width 366 height 14
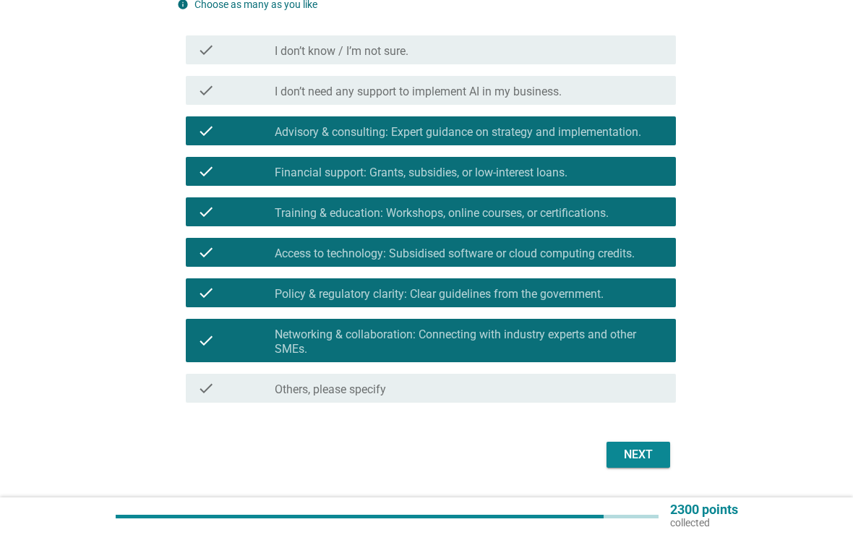
click at [646, 455] on div "Next" at bounding box center [638, 454] width 40 height 17
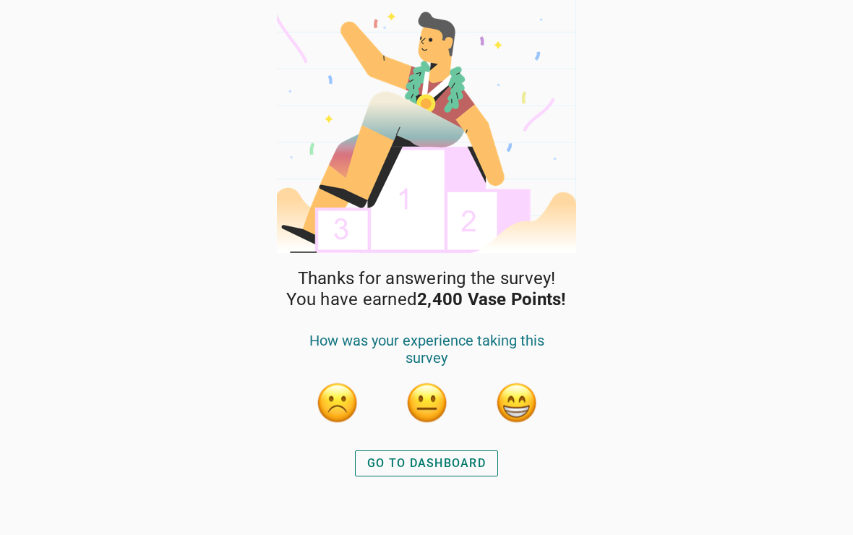
click at [474, 460] on div "GO TO DASHBOARD" at bounding box center [426, 462] width 118 height 17
